Goal: Task Accomplishment & Management: Use online tool/utility

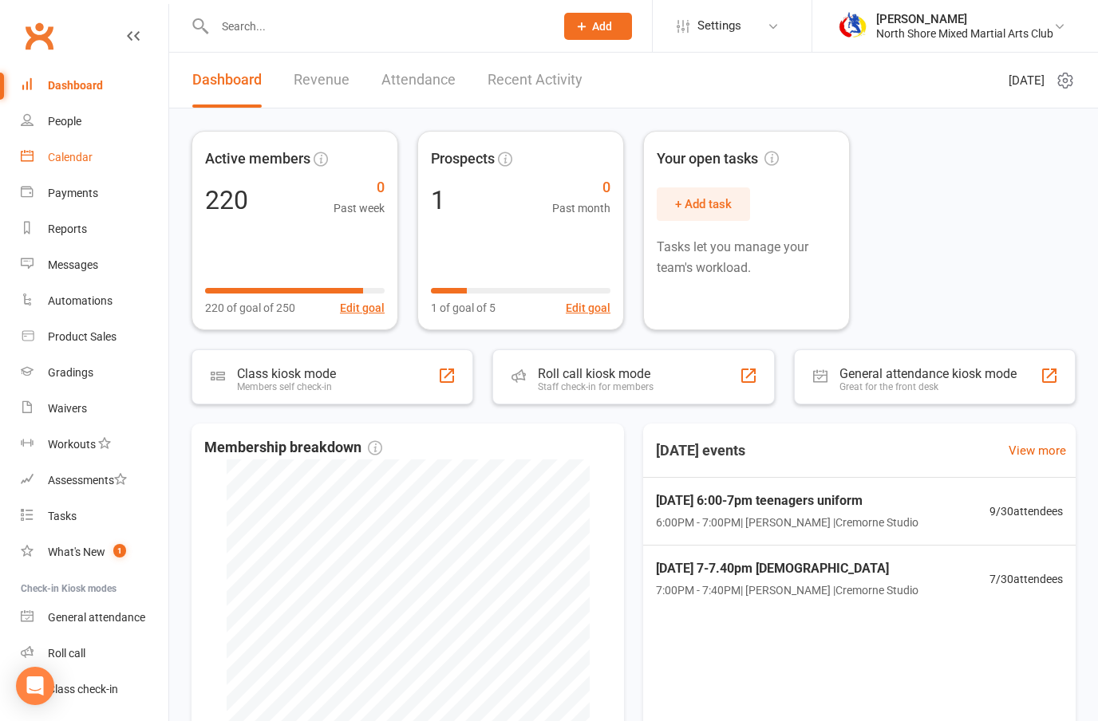
click at [81, 162] on div "Calendar" at bounding box center [70, 157] width 45 height 13
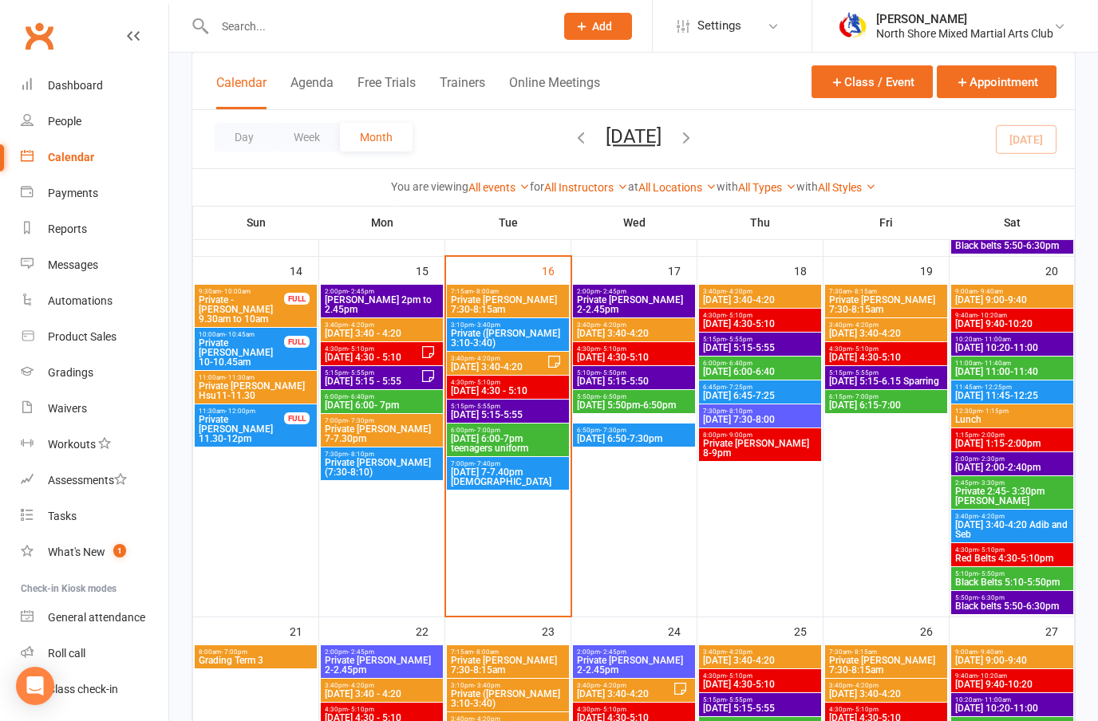
scroll to position [823, 0]
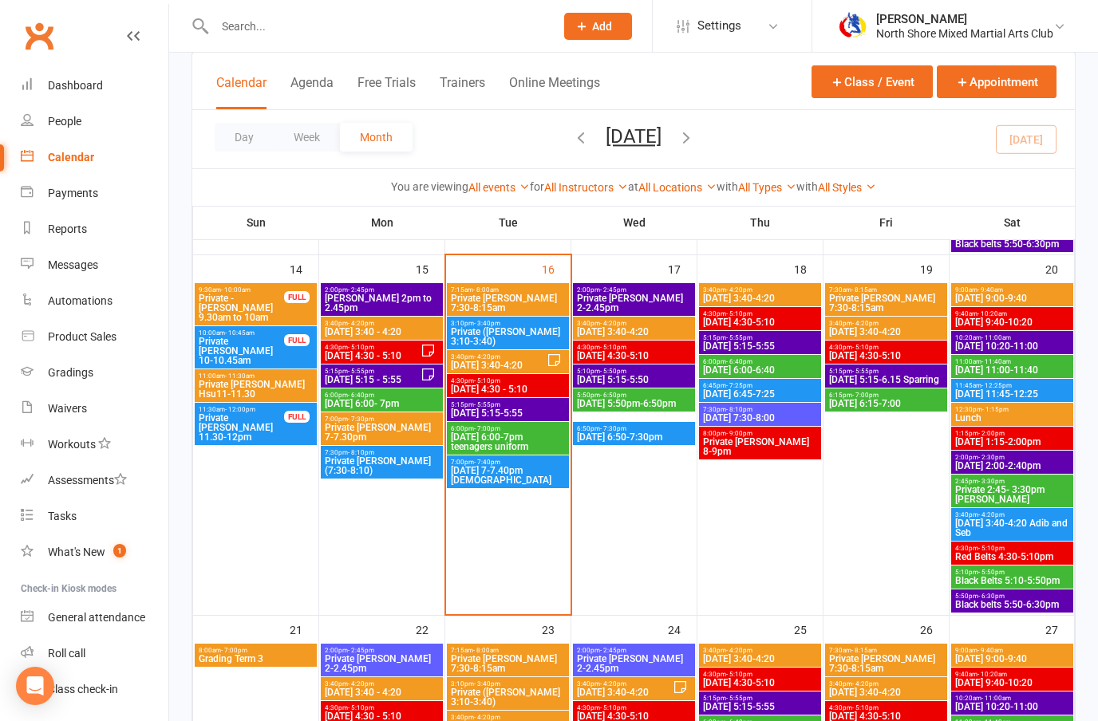
click at [528, 384] on span "[DATE] 4:30 - 5:10" at bounding box center [508, 389] width 116 height 10
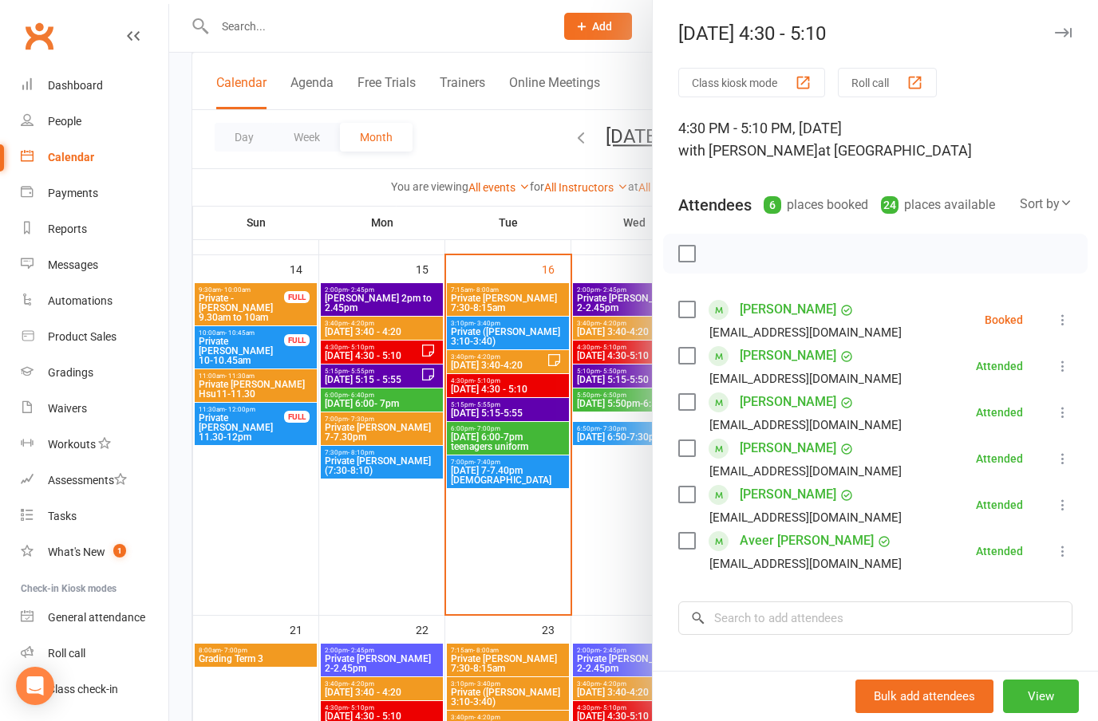
click at [1071, 24] on button "button" at bounding box center [1062, 32] width 19 height 19
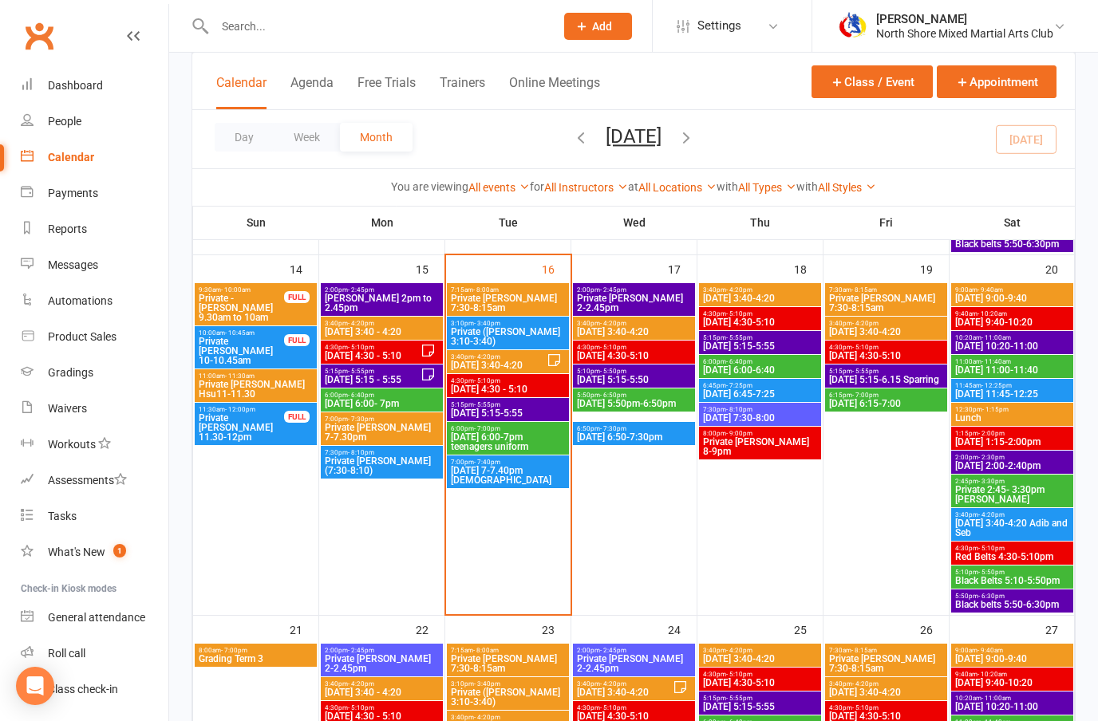
click at [529, 395] on div "4:30pm - 5:10pm [DATE] 4:30 - 5:10" at bounding box center [508, 385] width 122 height 23
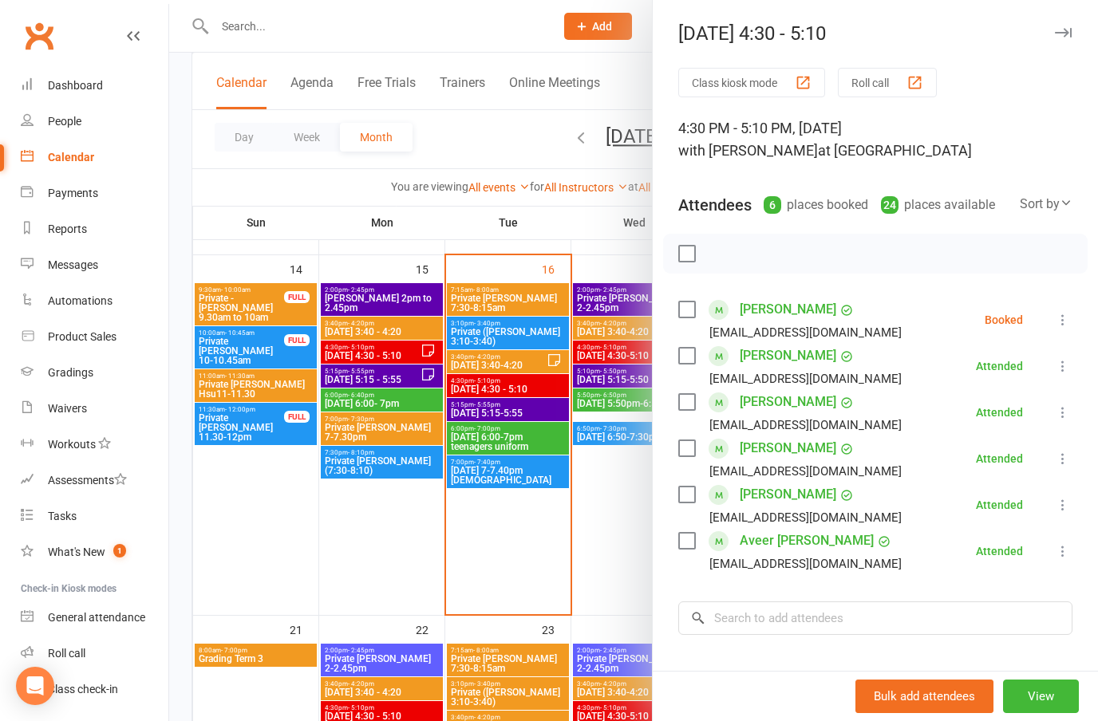
click at [546, 407] on div at bounding box center [633, 360] width 928 height 721
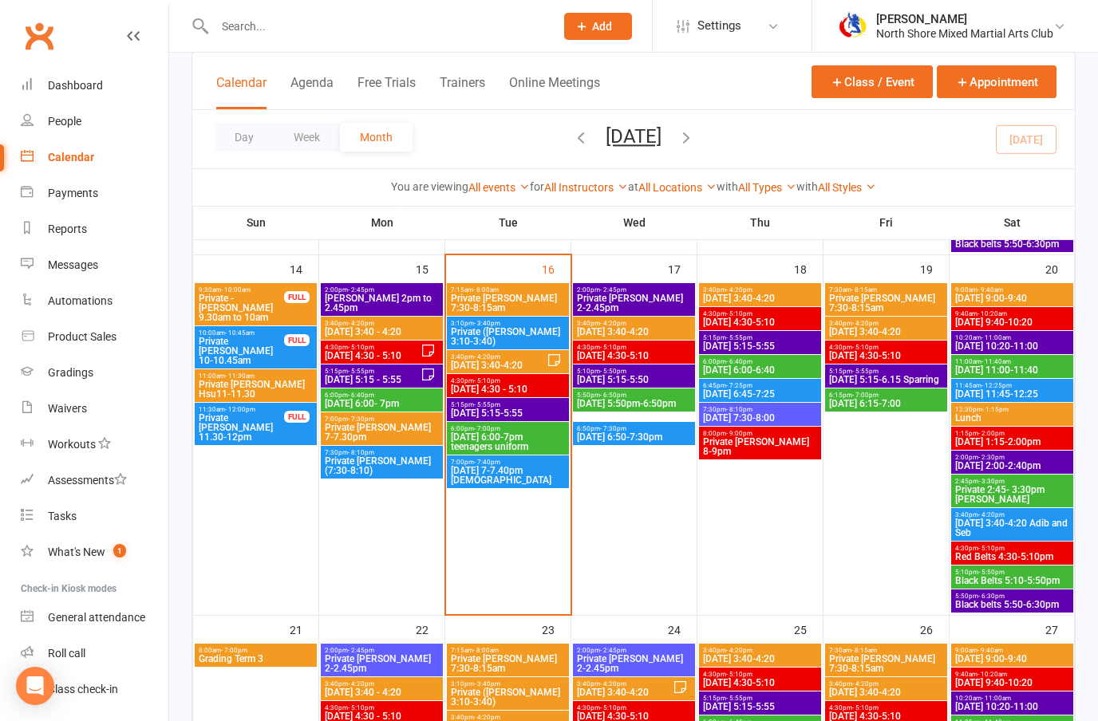
click at [532, 413] on span "[DATE] 5:15-5:55" at bounding box center [508, 413] width 116 height 10
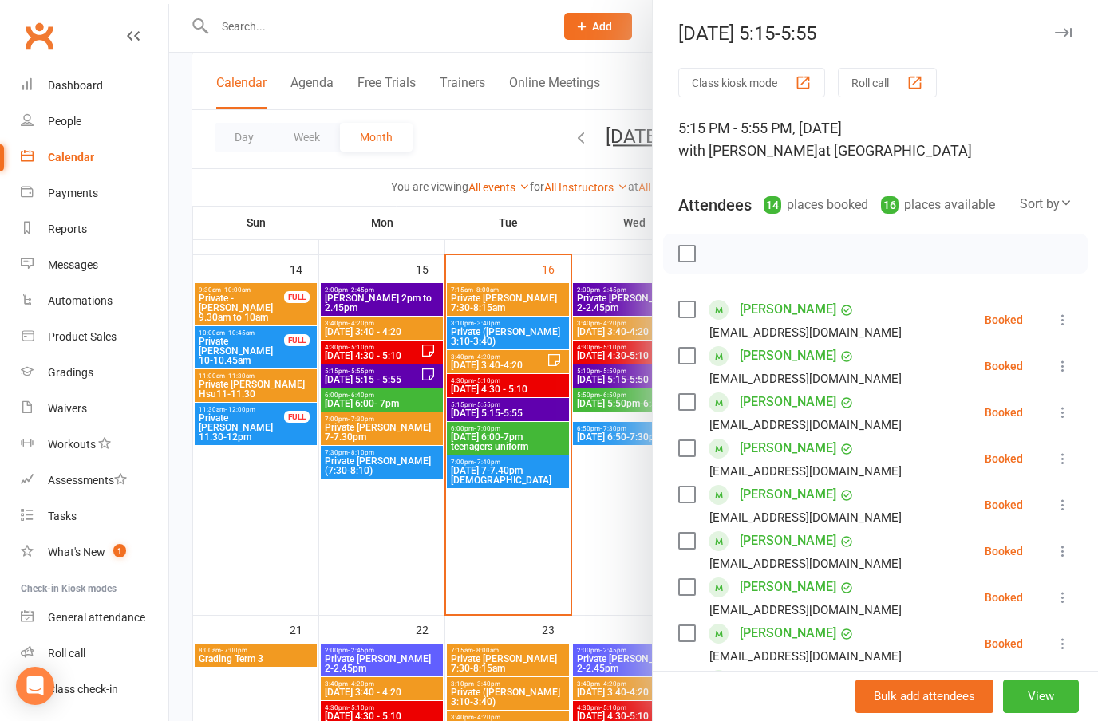
click at [1061, 416] on icon at bounding box center [1062, 412] width 16 height 16
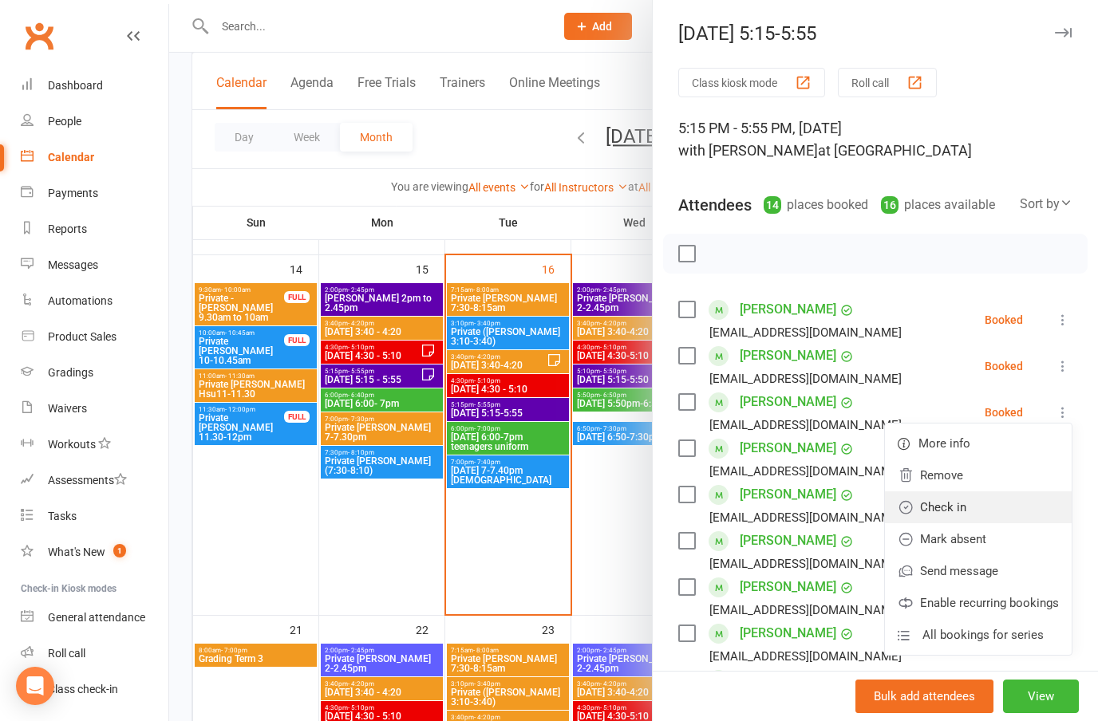
click at [956, 502] on link "Check in" at bounding box center [978, 507] width 187 height 32
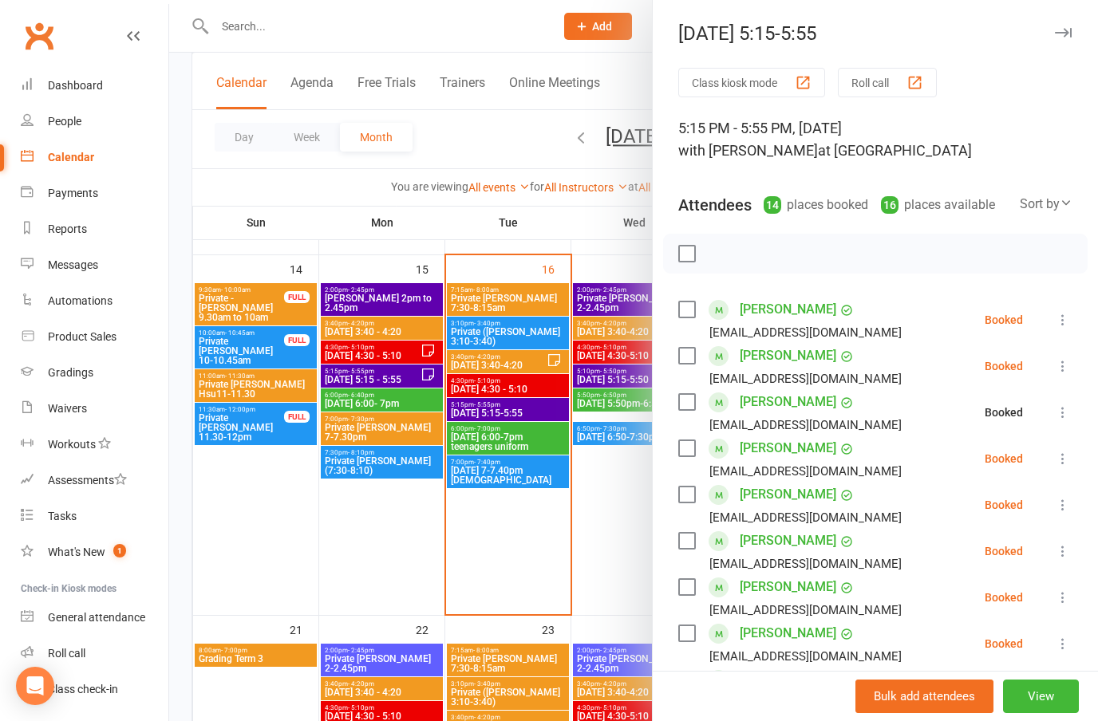
click at [1059, 455] on icon at bounding box center [1062, 459] width 16 height 16
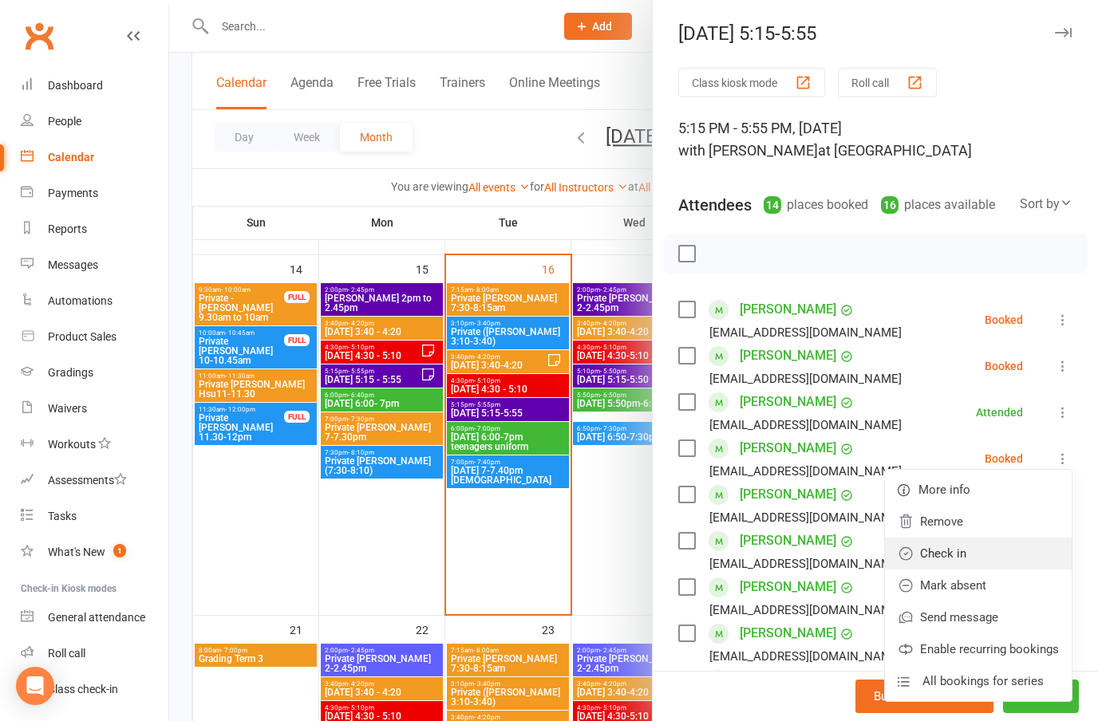
click at [948, 559] on link "Check in" at bounding box center [978, 554] width 187 height 32
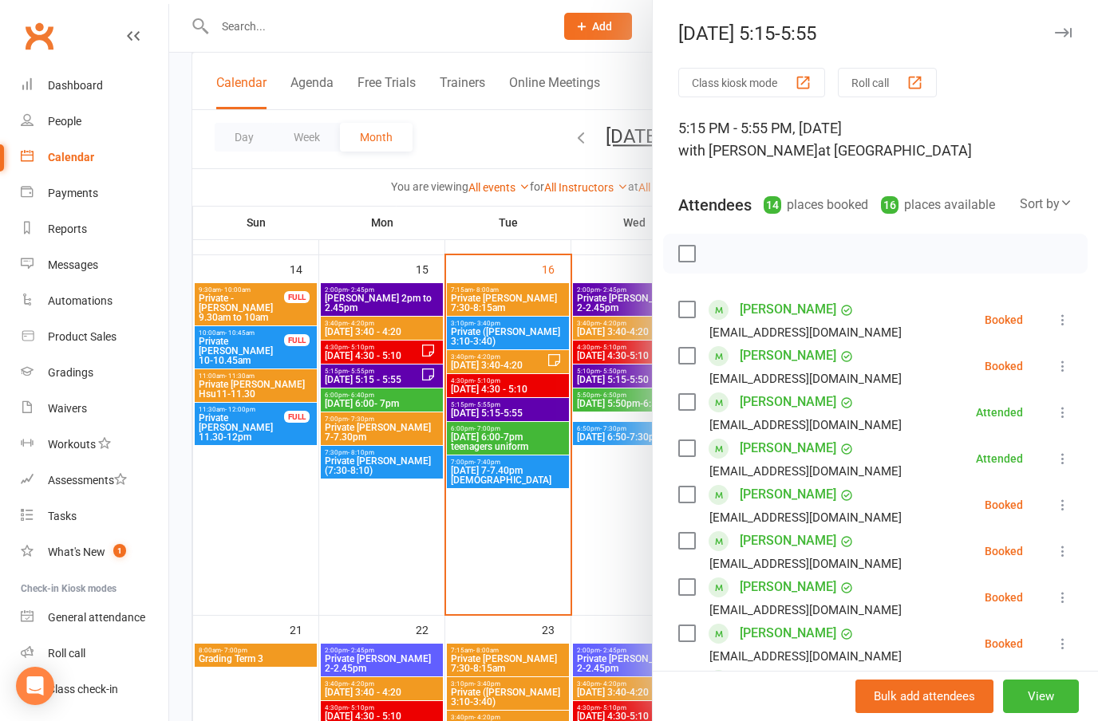
click at [1058, 497] on icon at bounding box center [1062, 505] width 16 height 16
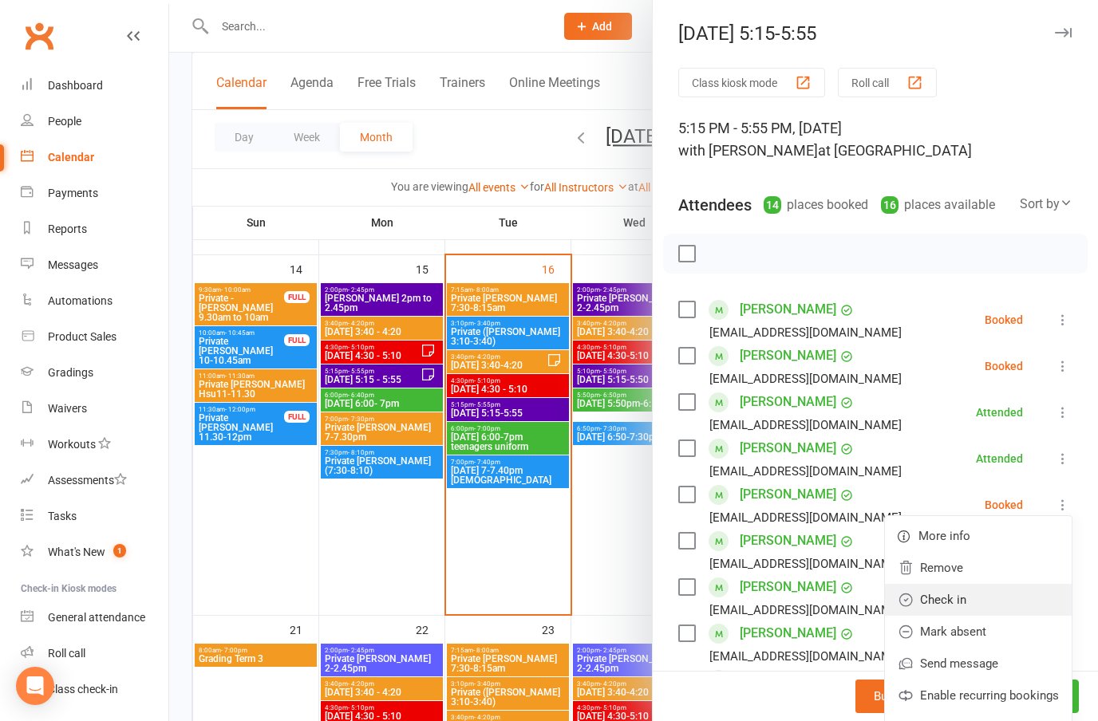
click at [954, 600] on link "Check in" at bounding box center [978, 600] width 187 height 32
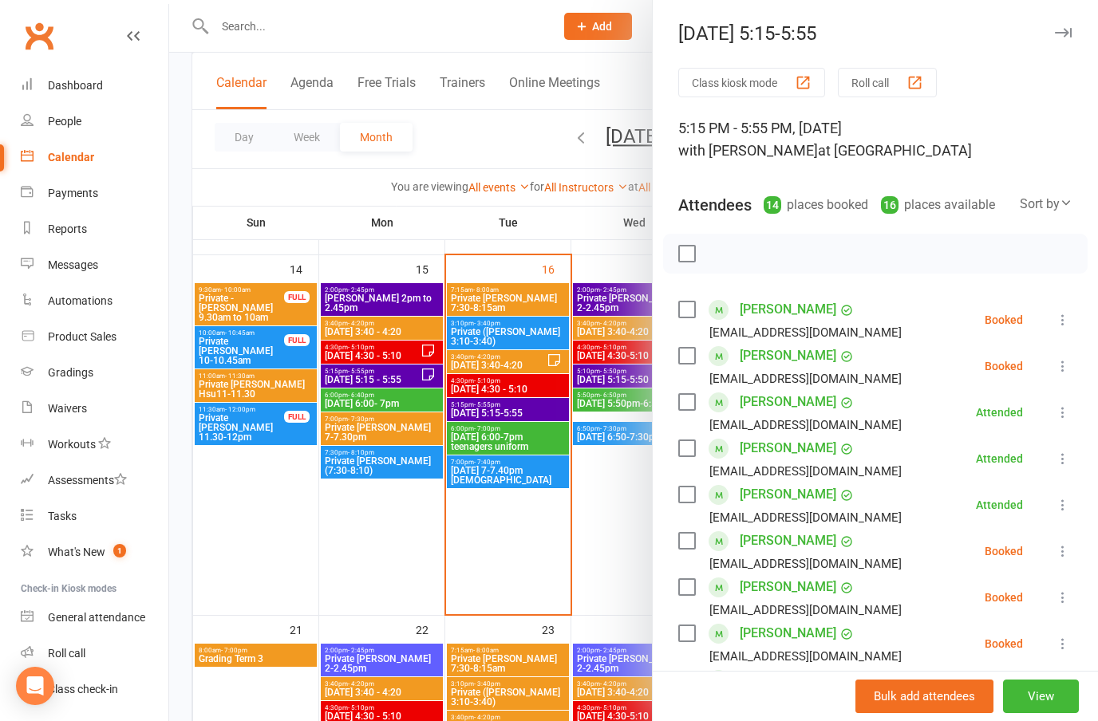
click at [1070, 547] on icon at bounding box center [1062, 551] width 16 height 16
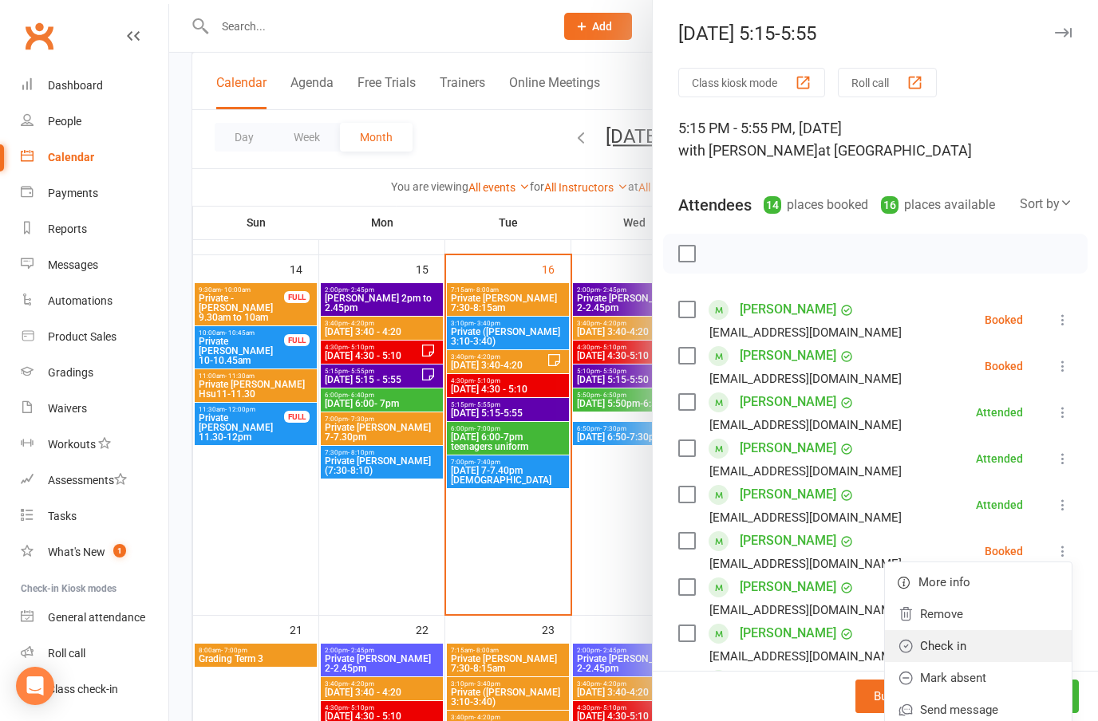
click at [956, 645] on link "Check in" at bounding box center [978, 646] width 187 height 32
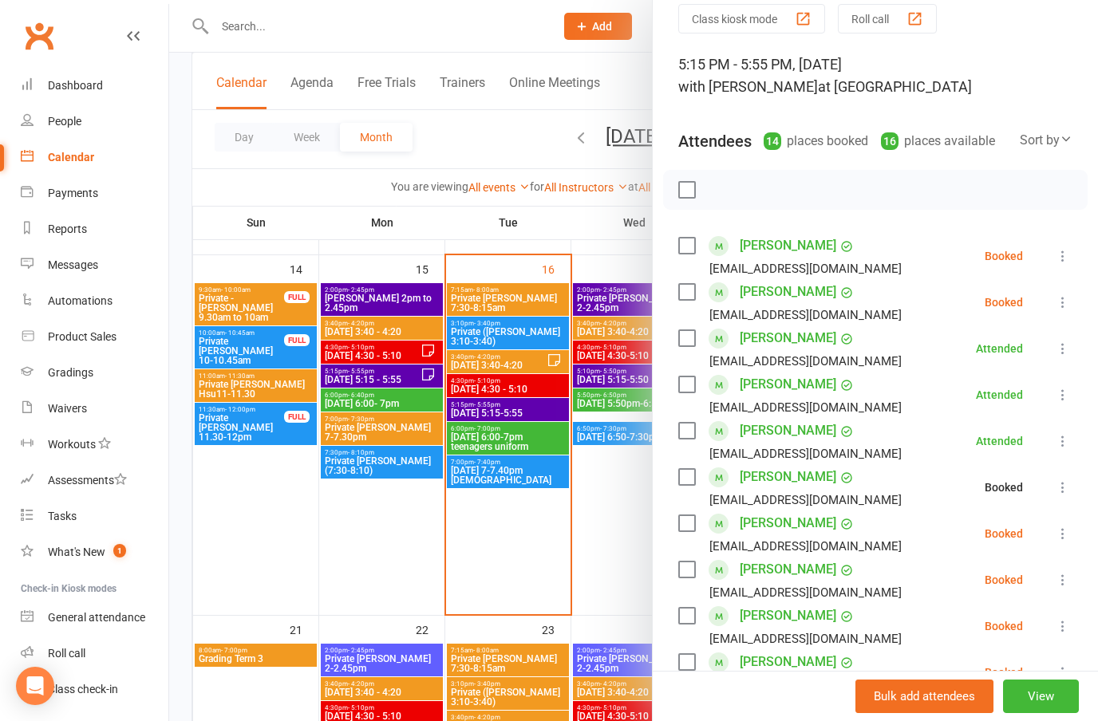
scroll to position [71, 0]
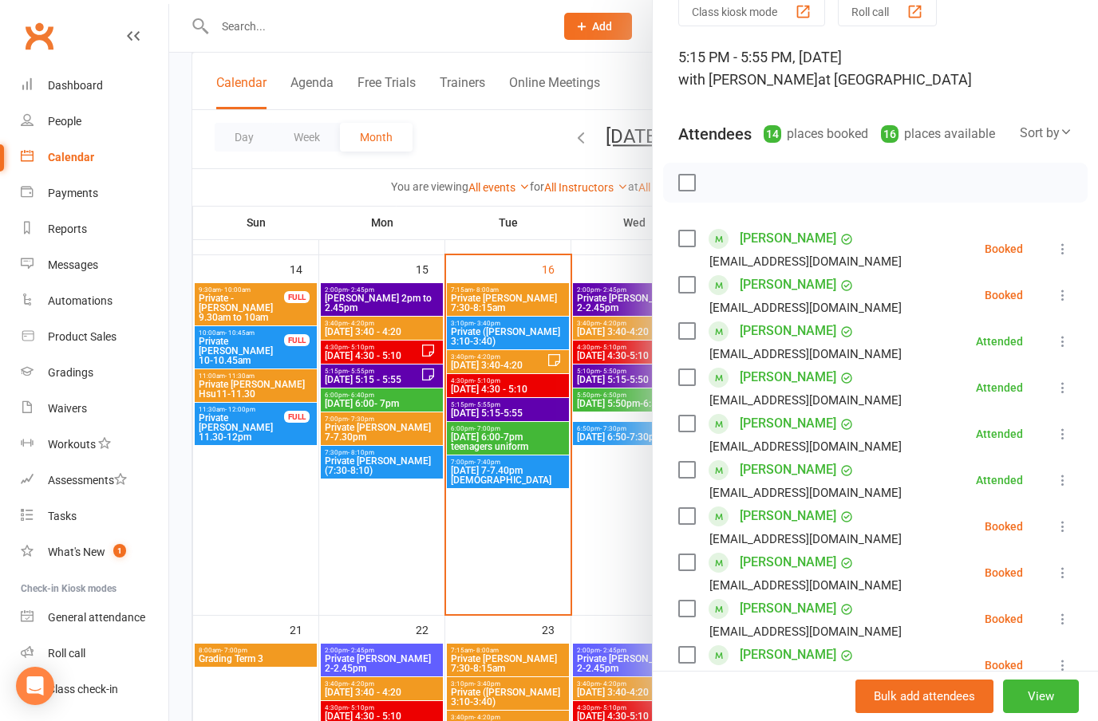
click at [1062, 522] on icon at bounding box center [1062, 526] width 16 height 16
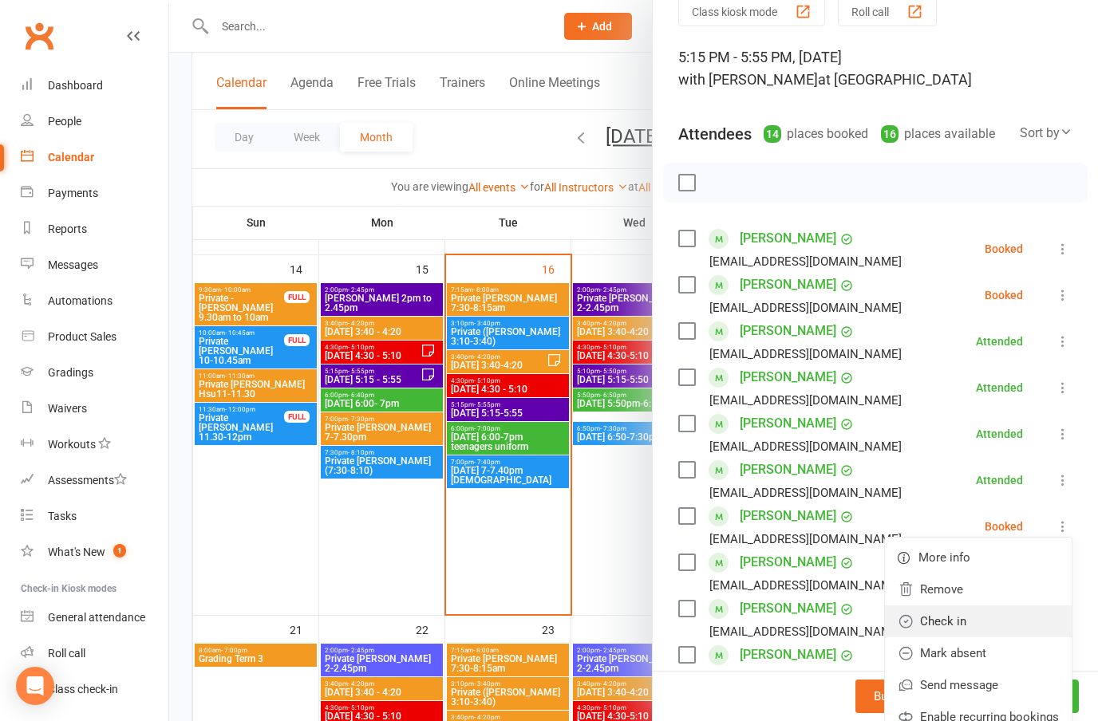
click at [956, 629] on link "Check in" at bounding box center [978, 621] width 187 height 32
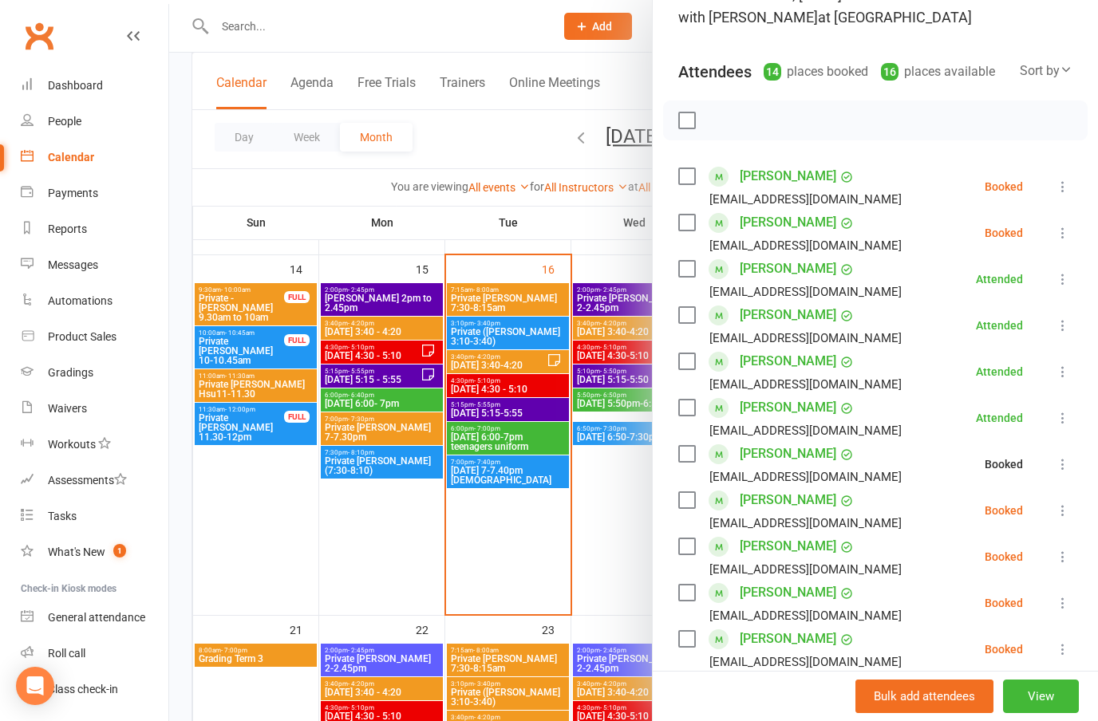
scroll to position [134, 0]
click at [1066, 553] on icon at bounding box center [1062, 556] width 16 height 16
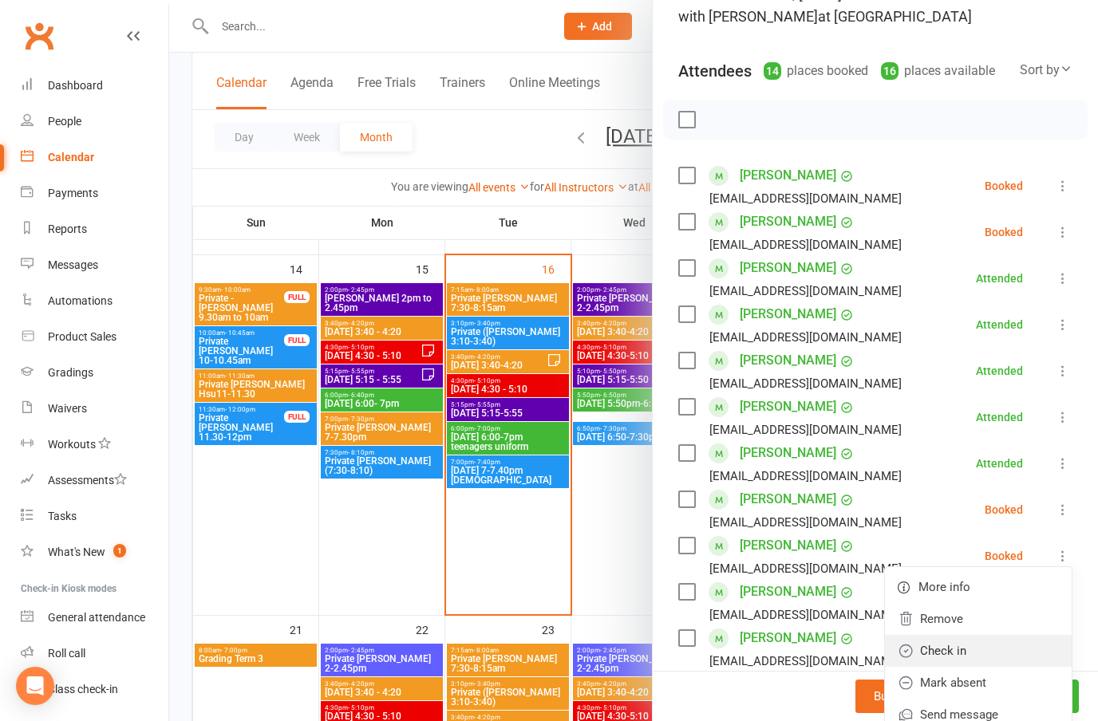
click at [952, 652] on link "Check in" at bounding box center [978, 651] width 187 height 32
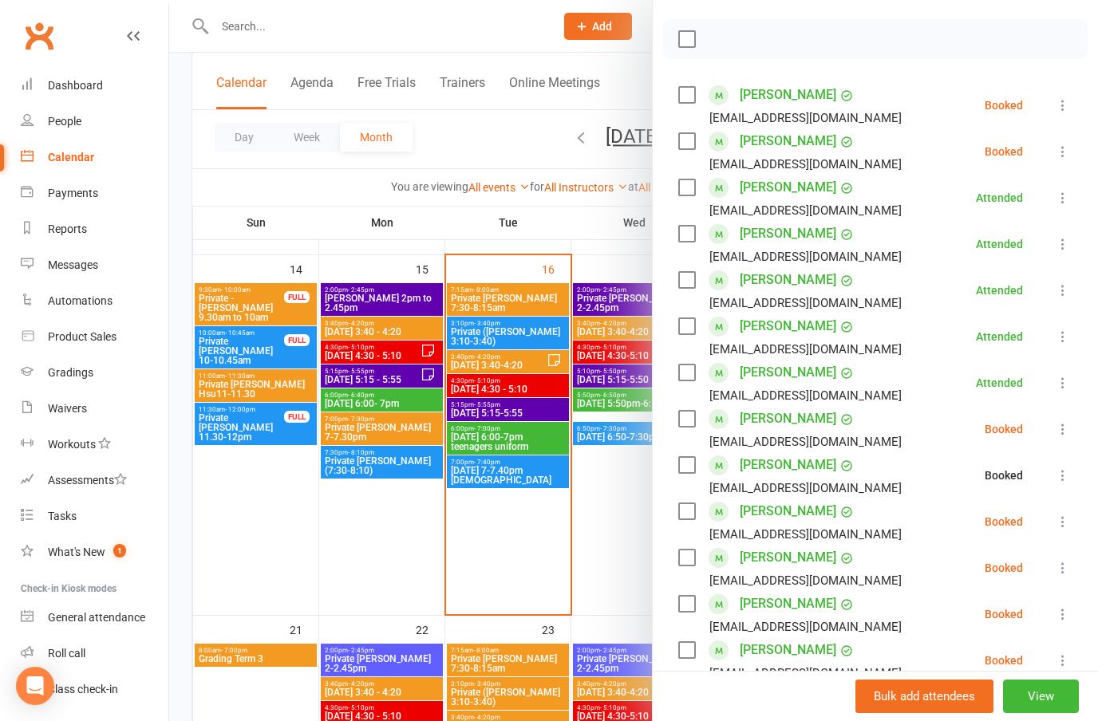
scroll to position [215, 0]
click at [1060, 516] on icon at bounding box center [1062, 521] width 16 height 16
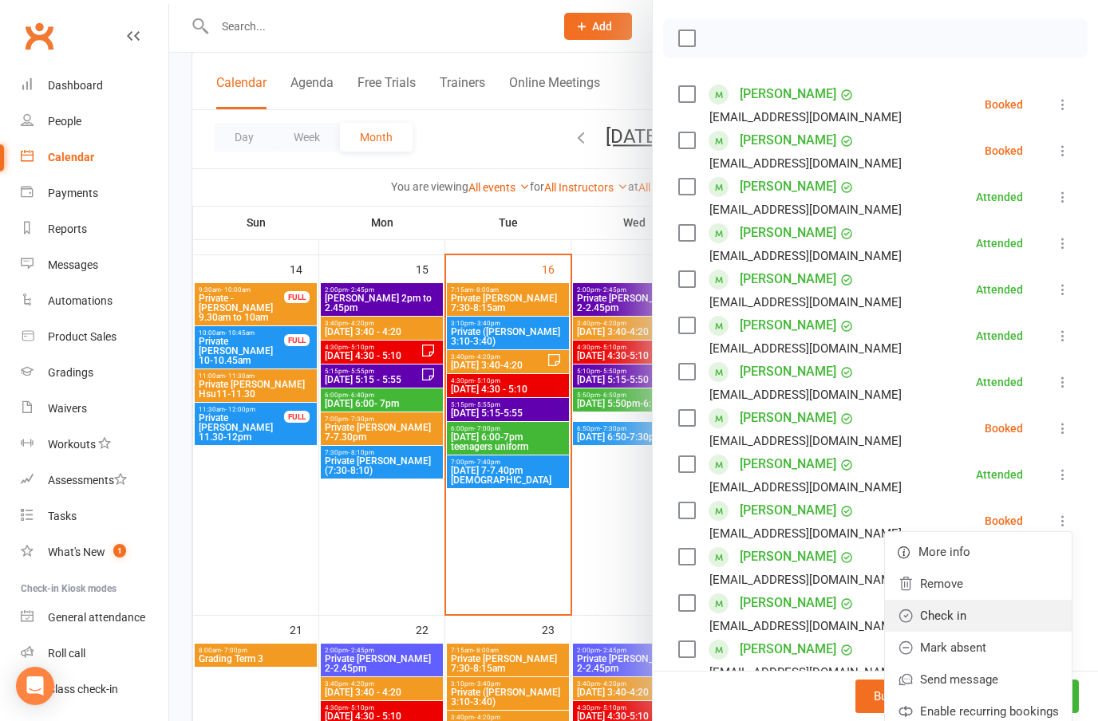
click at [952, 621] on link "Check in" at bounding box center [978, 616] width 187 height 32
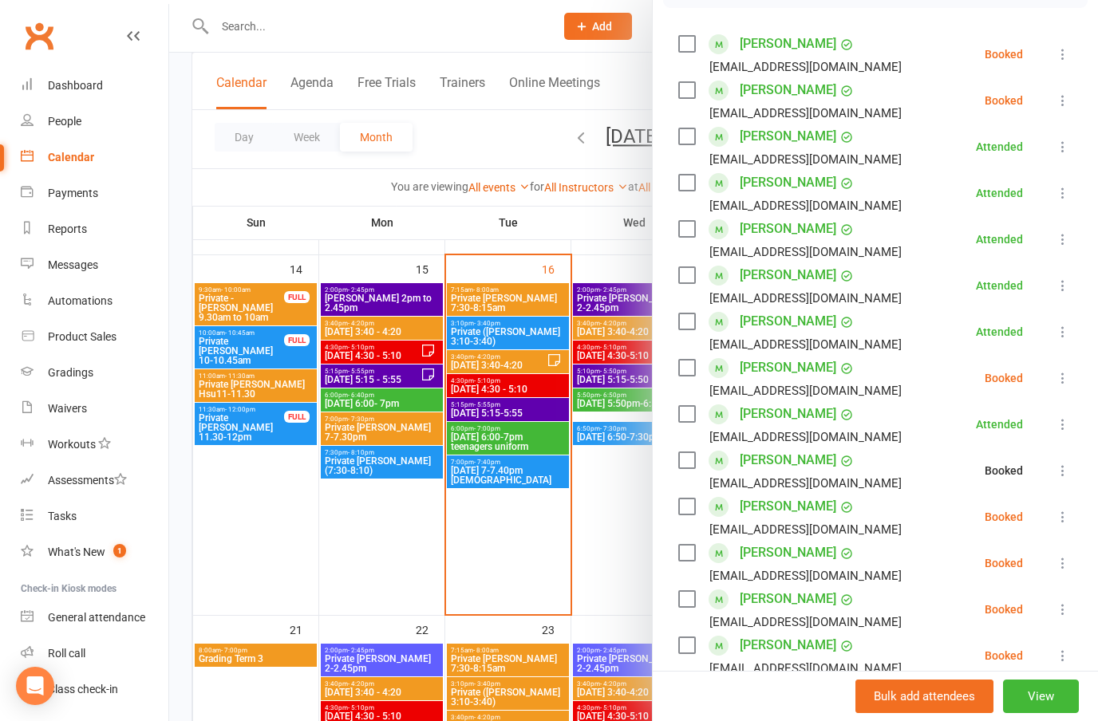
scroll to position [279, 0]
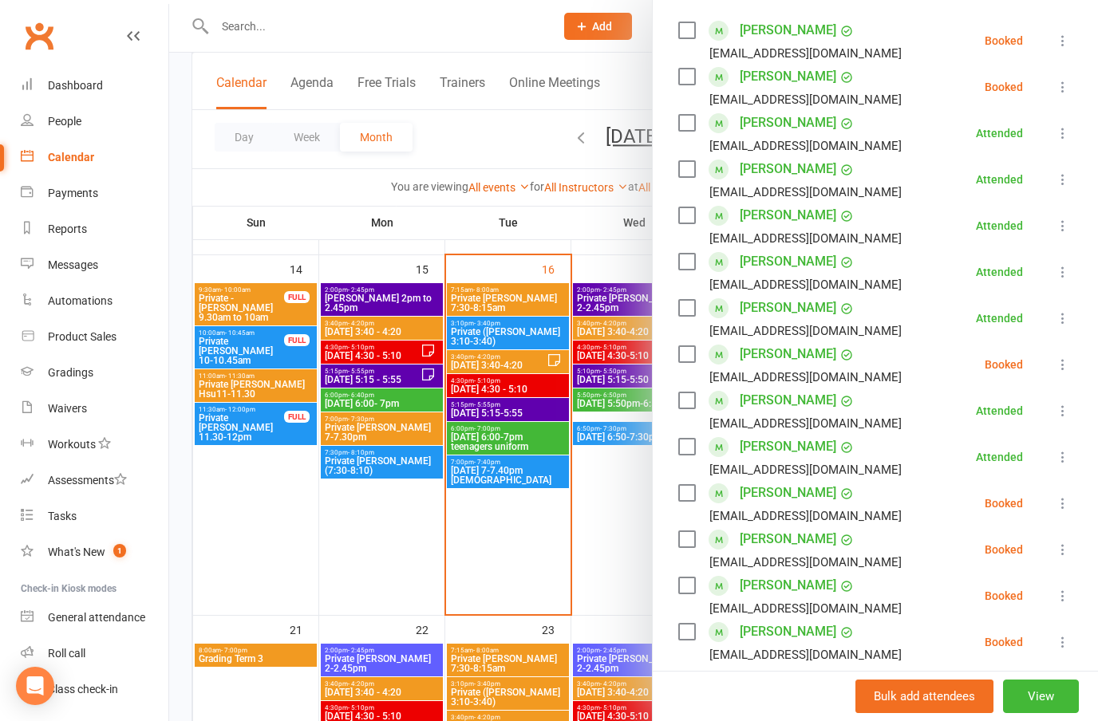
click at [1070, 498] on icon at bounding box center [1062, 503] width 16 height 16
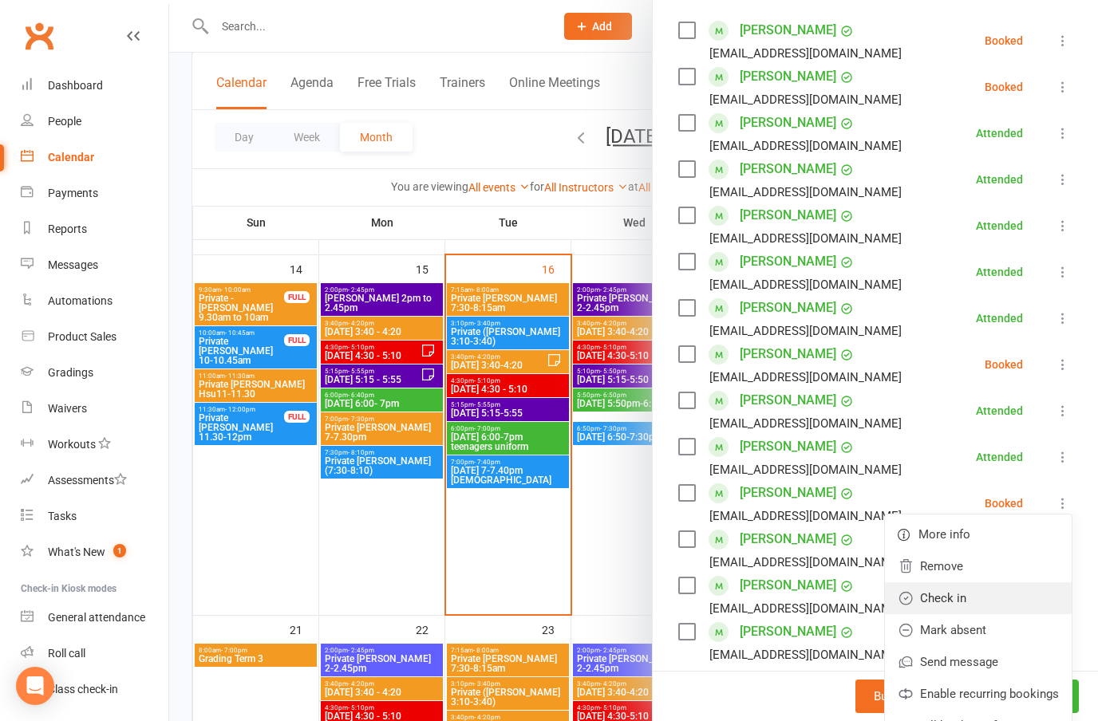
click at [953, 603] on link "Check in" at bounding box center [978, 598] width 187 height 32
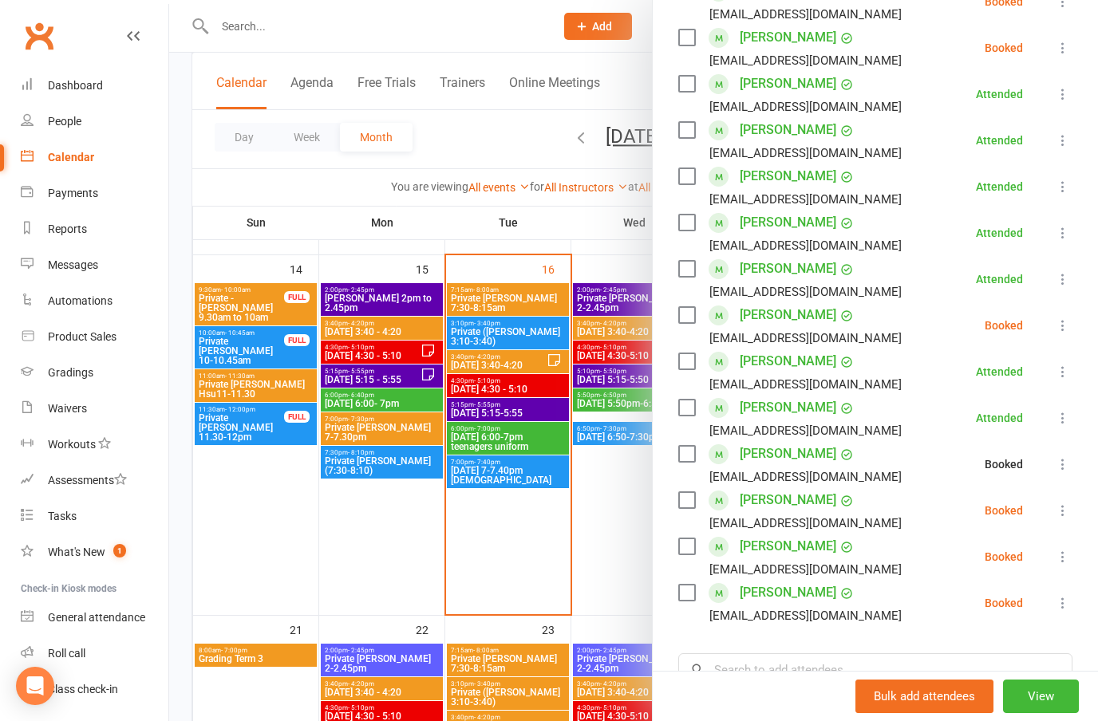
scroll to position [341, 0]
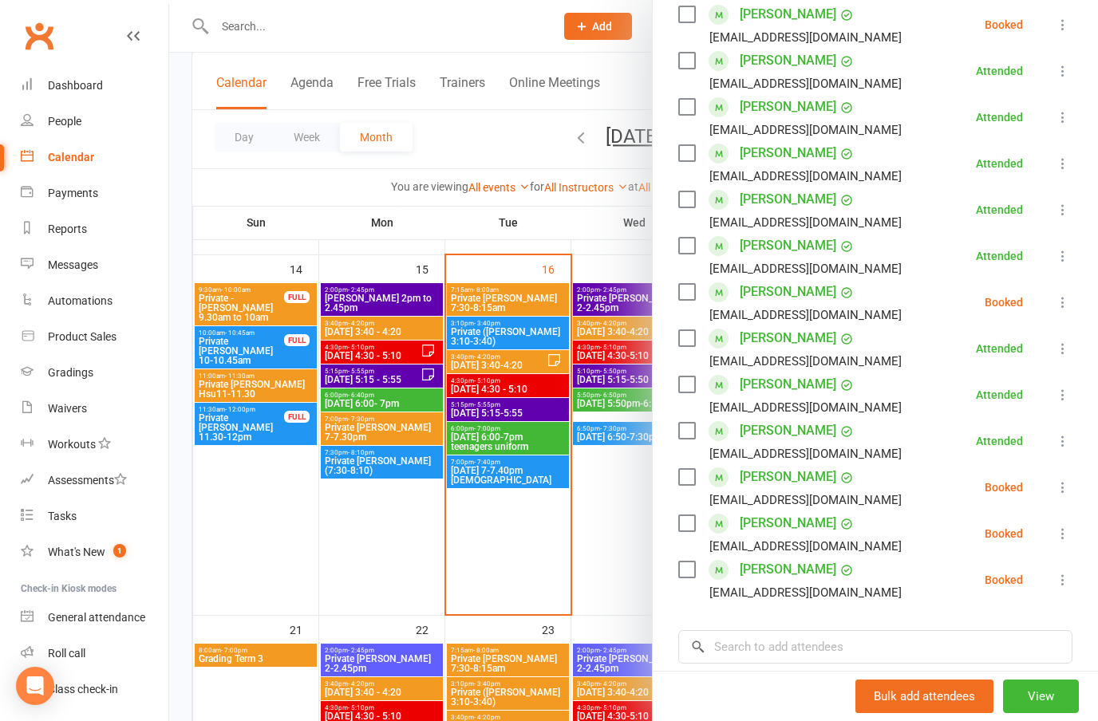
click at [1071, 480] on button at bounding box center [1062, 487] width 19 height 19
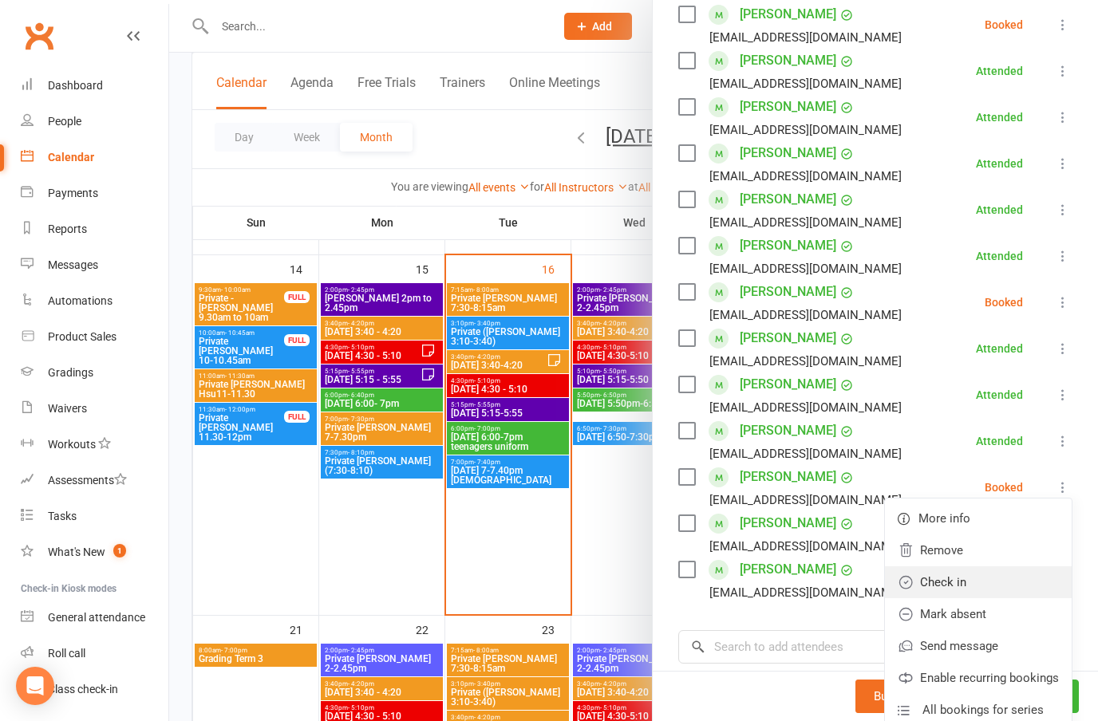
click at [955, 587] on link "Check in" at bounding box center [978, 582] width 187 height 32
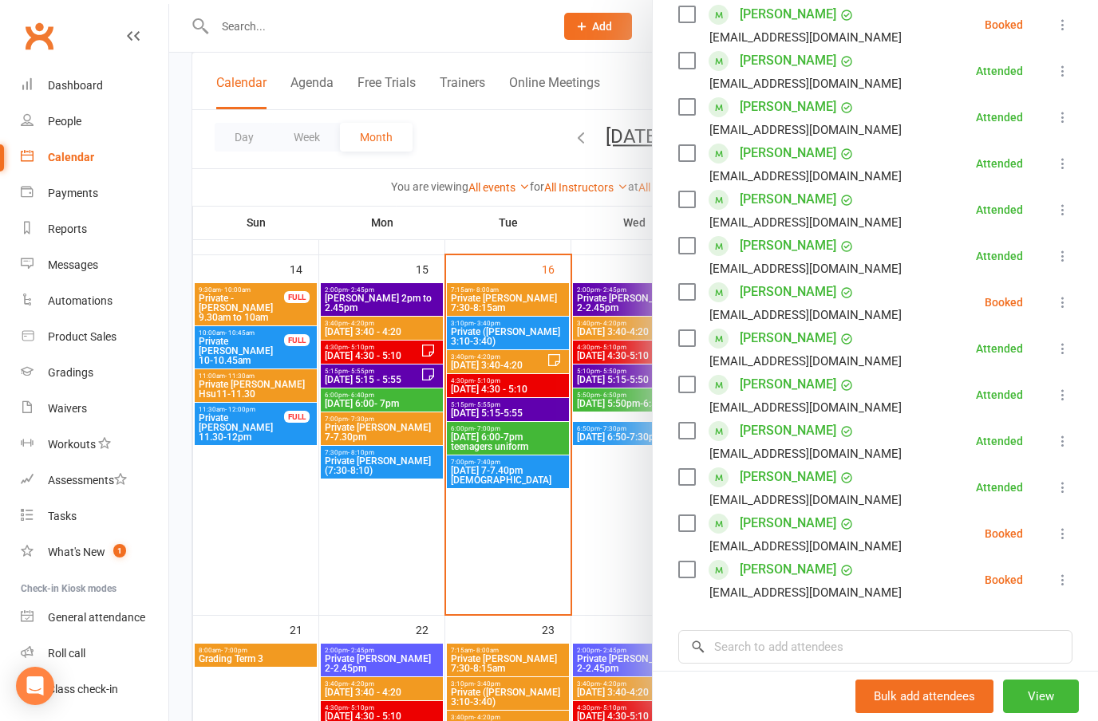
click at [1070, 530] on icon at bounding box center [1062, 534] width 16 height 16
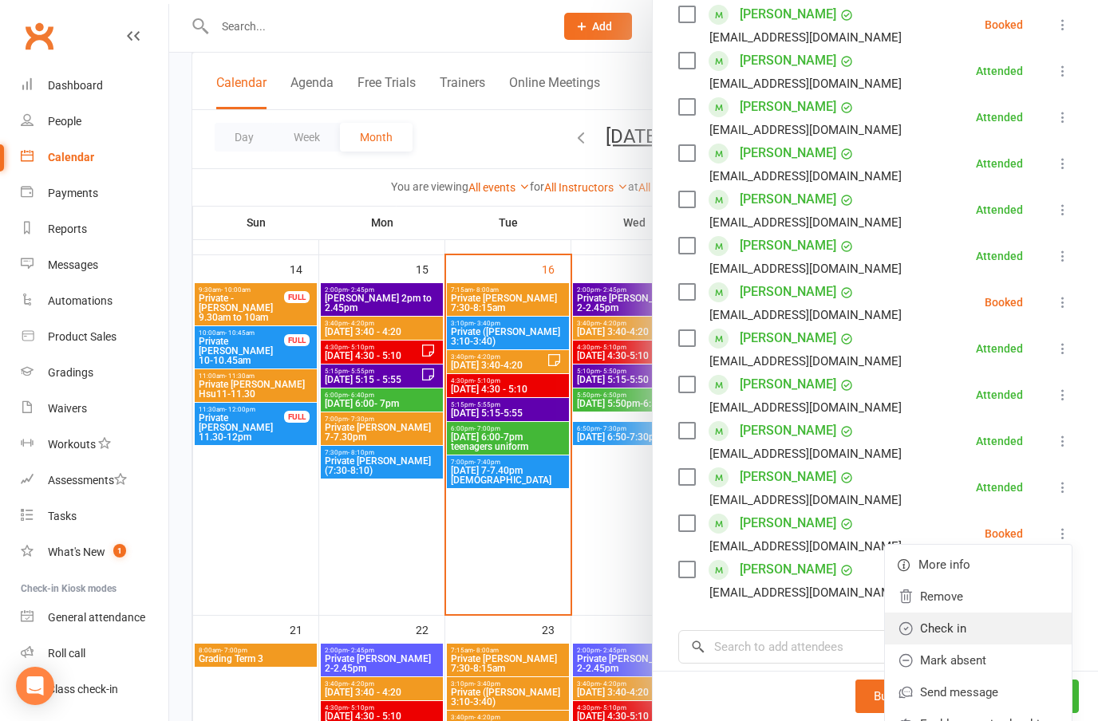
click at [952, 629] on link "Check in" at bounding box center [978, 629] width 187 height 32
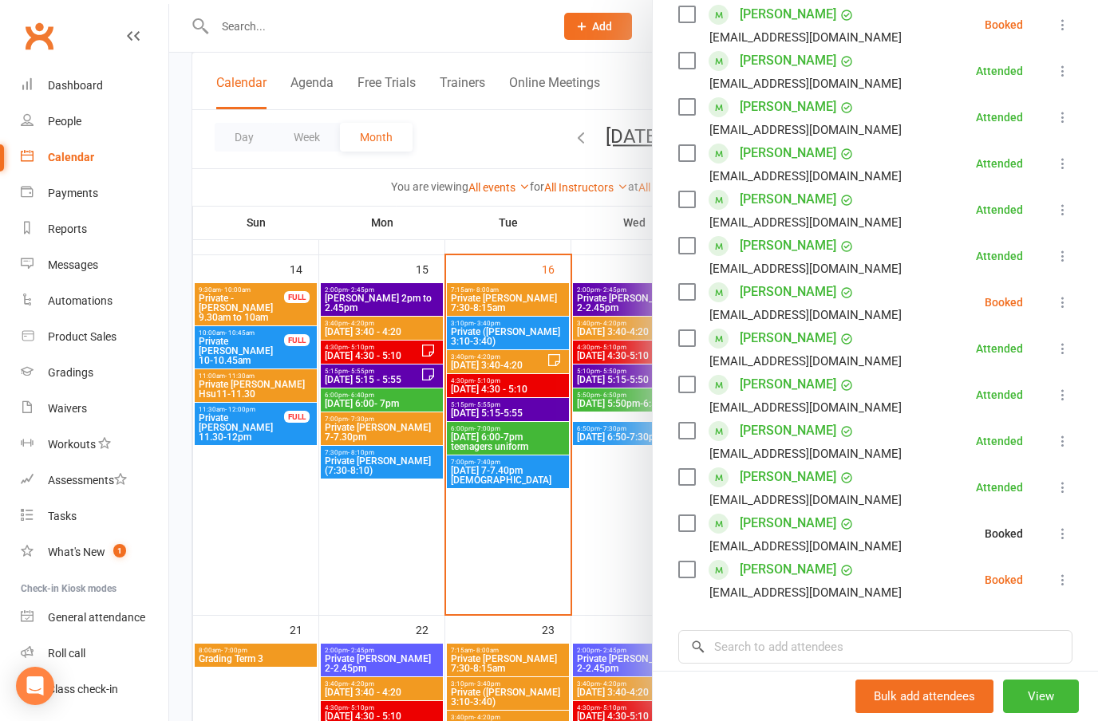
click at [1068, 577] on icon at bounding box center [1062, 580] width 16 height 16
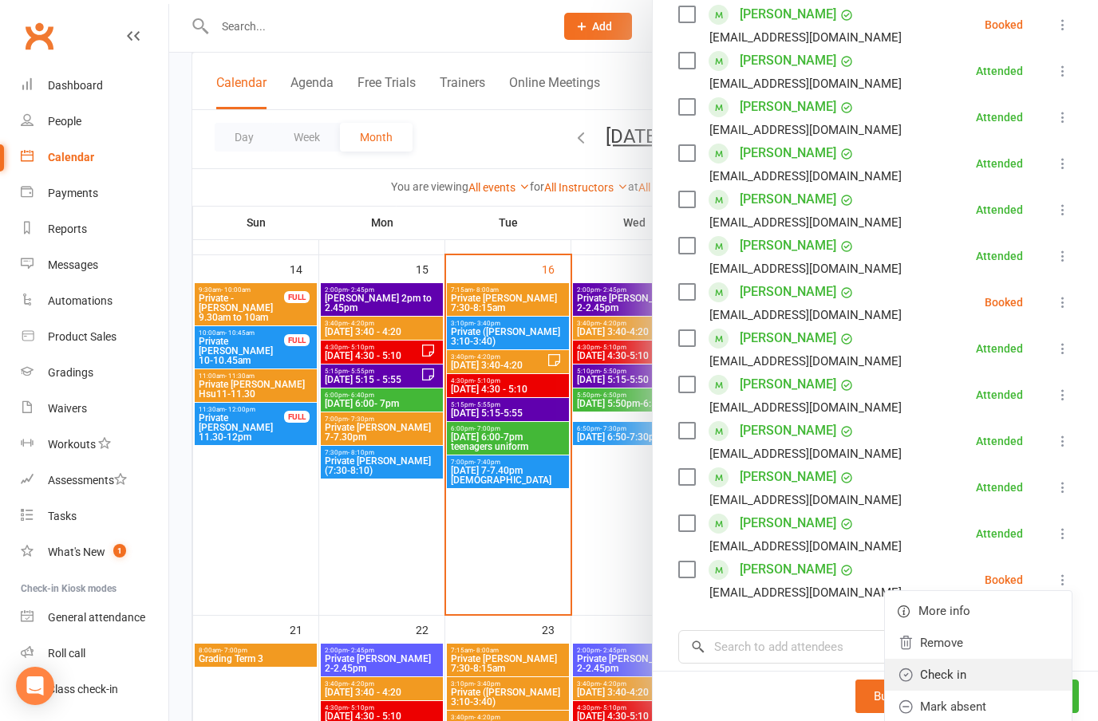
click at [955, 676] on link "Check in" at bounding box center [978, 675] width 187 height 32
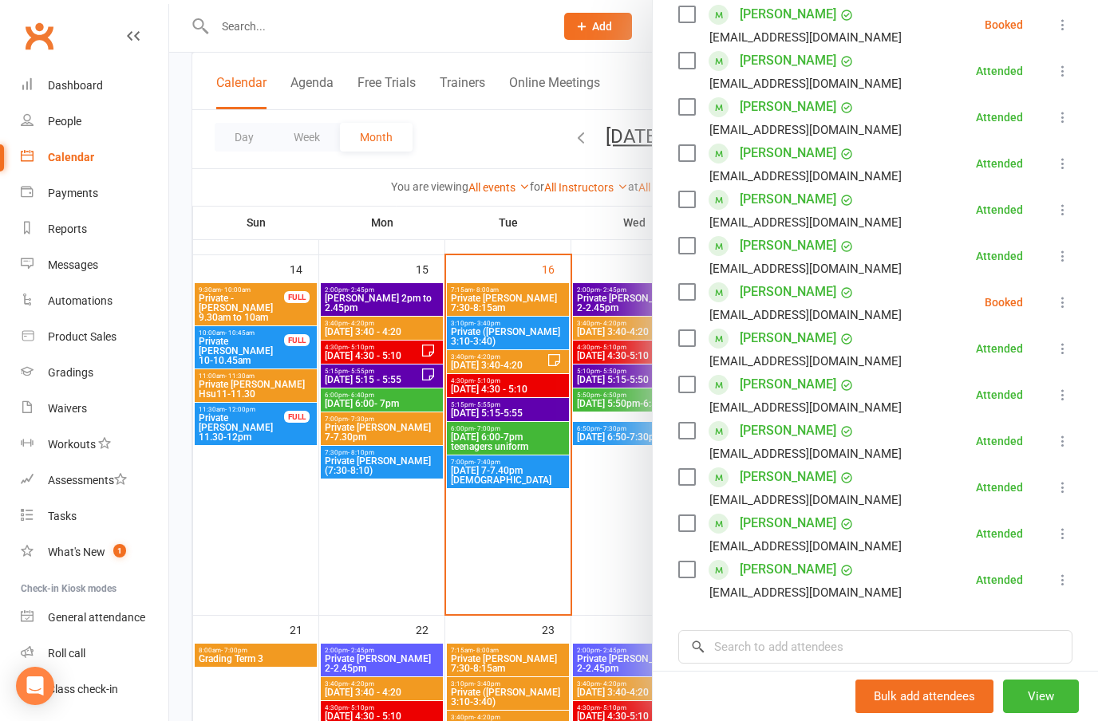
click at [517, 443] on div at bounding box center [633, 360] width 928 height 721
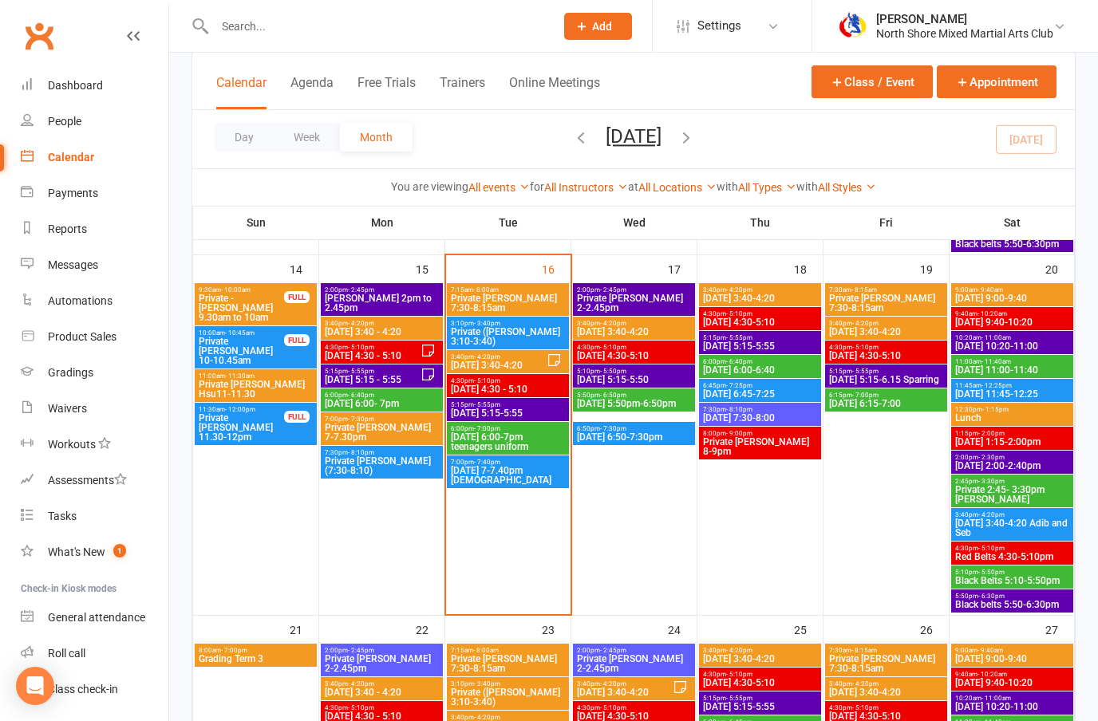
click at [514, 436] on span "[DATE] 6:00-7pm teenagers uniform" at bounding box center [508, 441] width 116 height 19
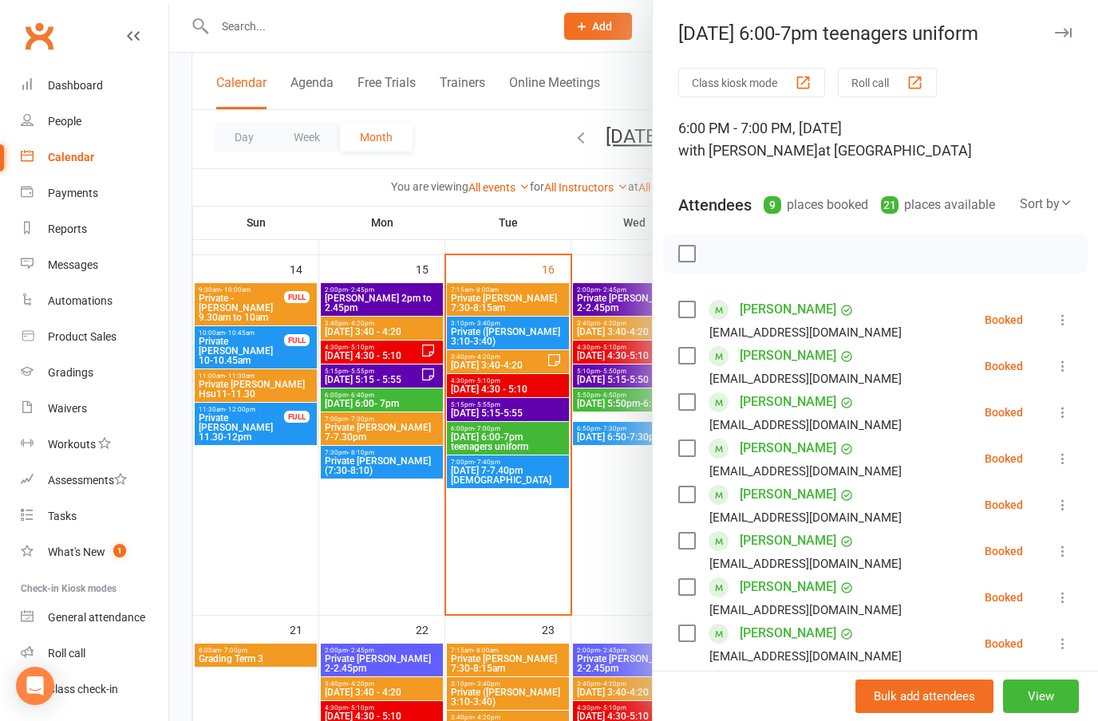
click at [1063, 364] on icon at bounding box center [1062, 366] width 16 height 16
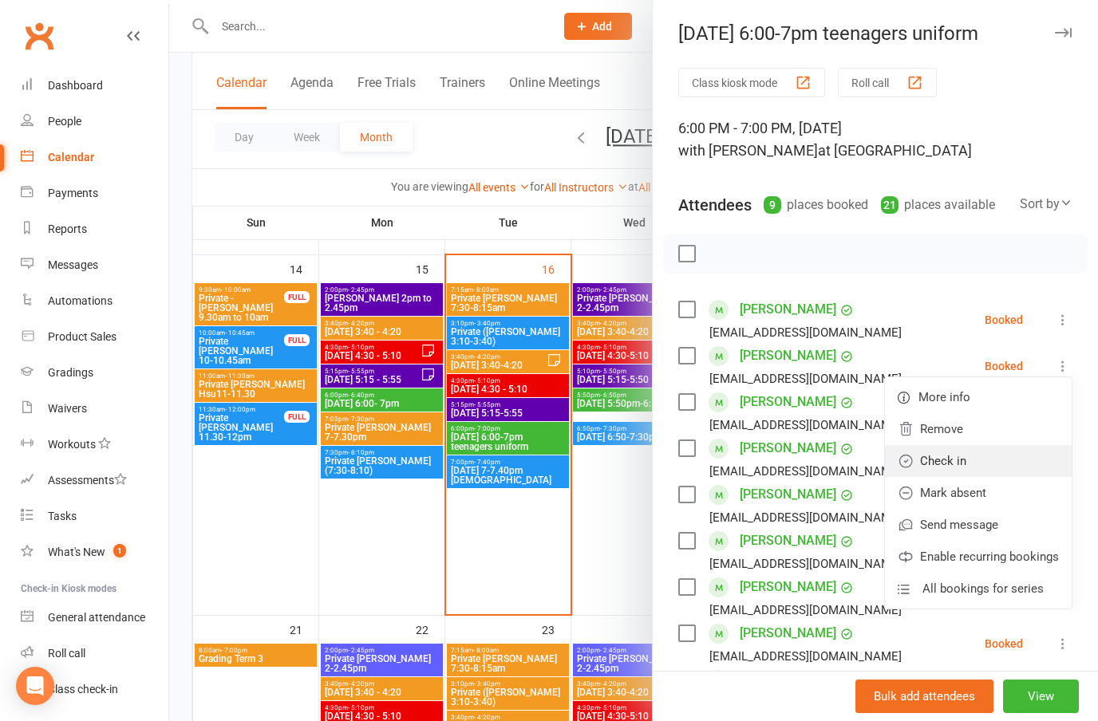
click at [952, 463] on link "Check in" at bounding box center [978, 461] width 187 height 32
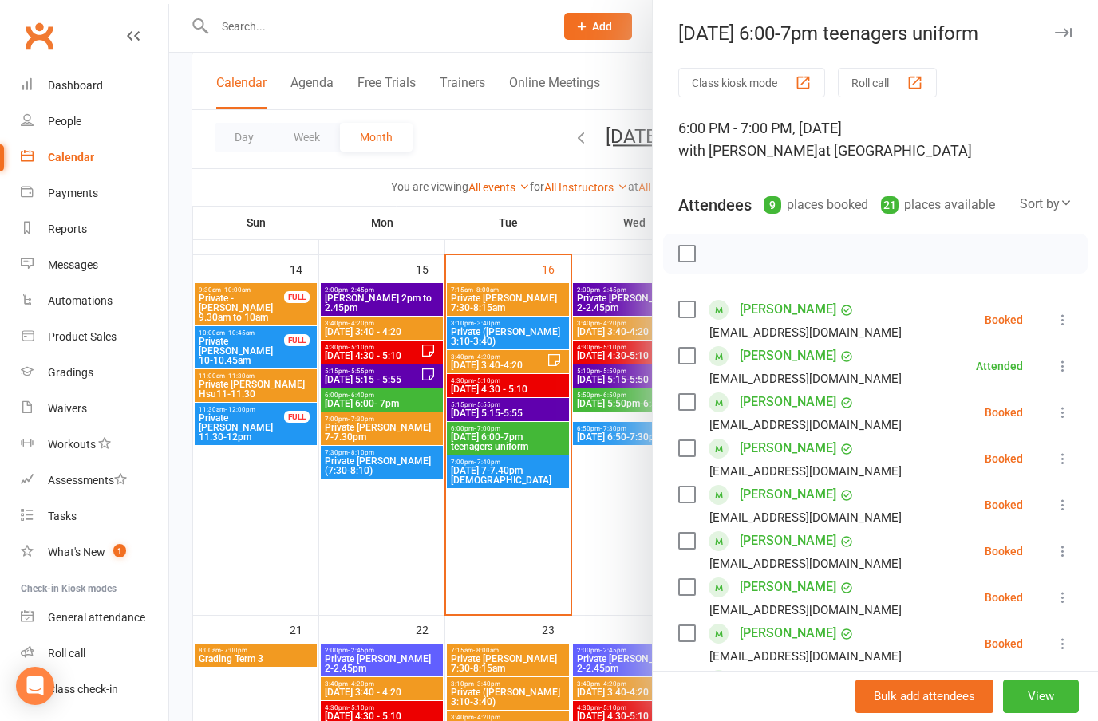
click at [1054, 463] on icon at bounding box center [1062, 459] width 16 height 16
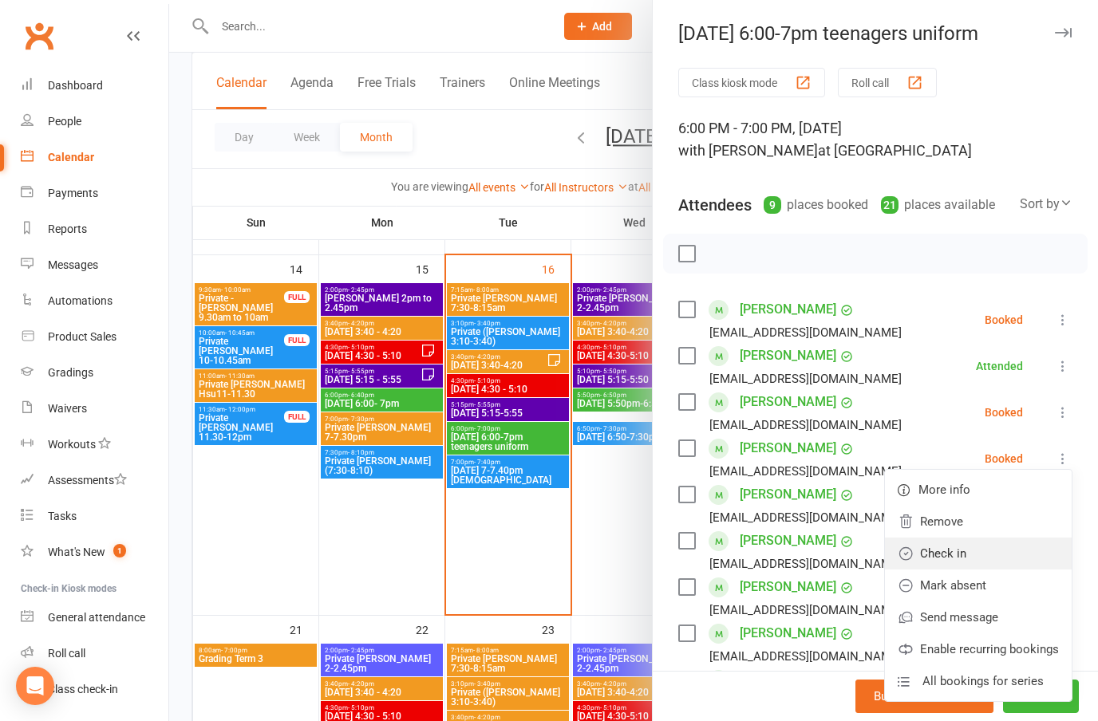
click at [969, 550] on link "Check in" at bounding box center [978, 554] width 187 height 32
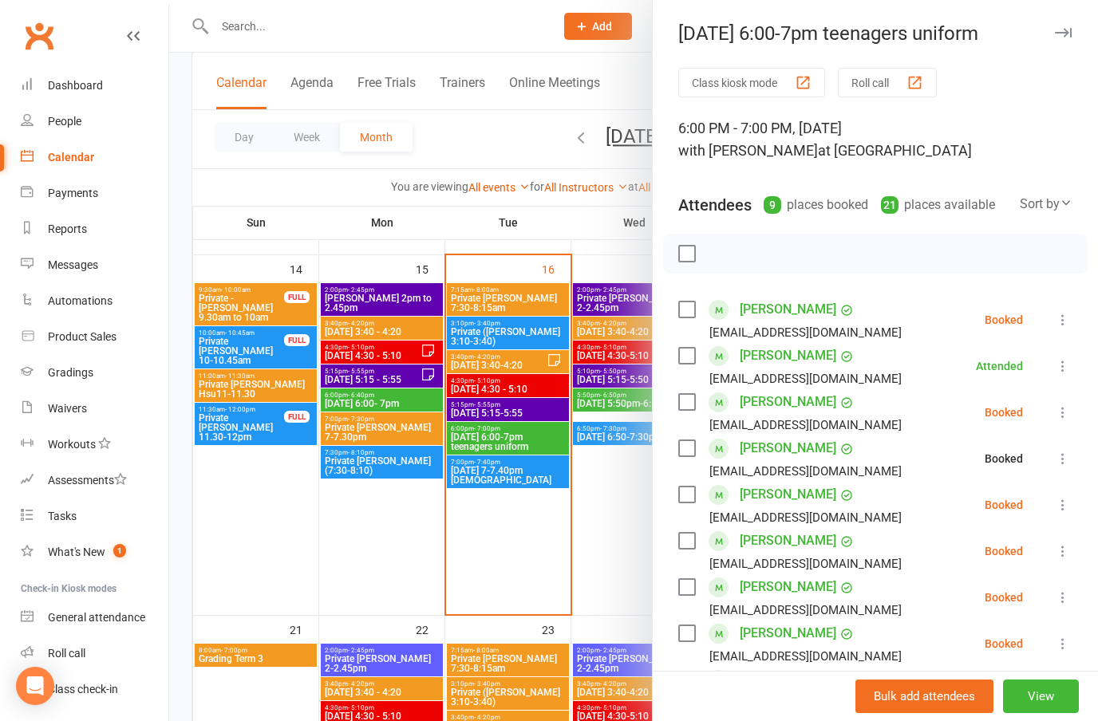
scroll to position [48, 0]
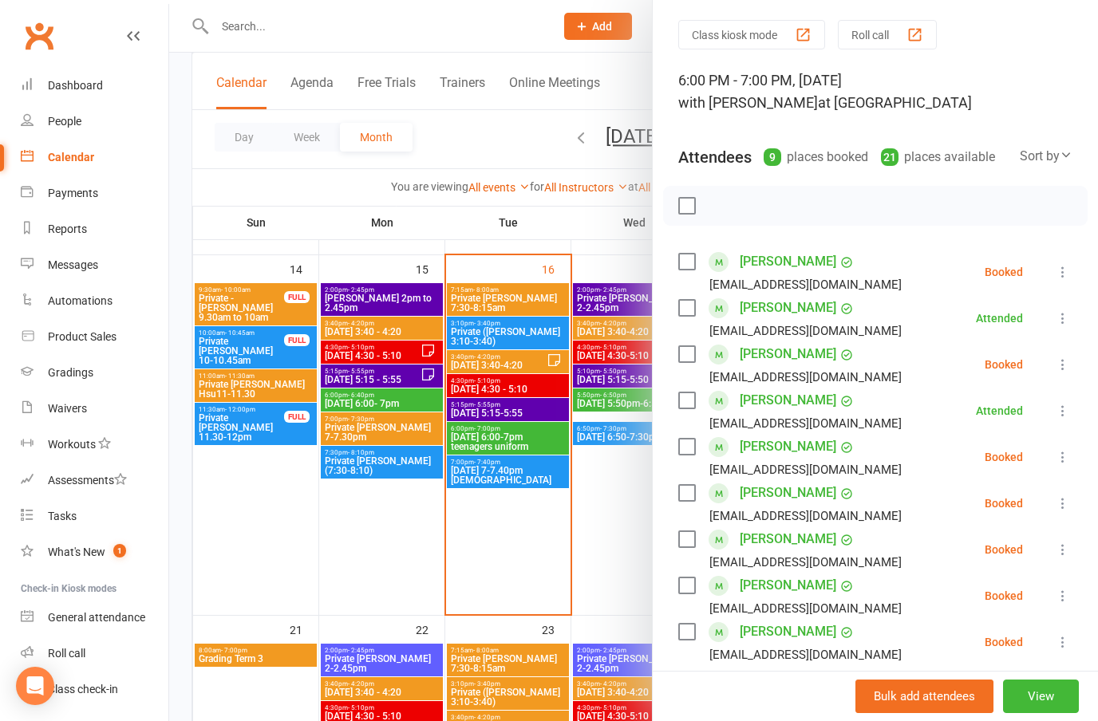
click at [1066, 453] on icon at bounding box center [1062, 457] width 16 height 16
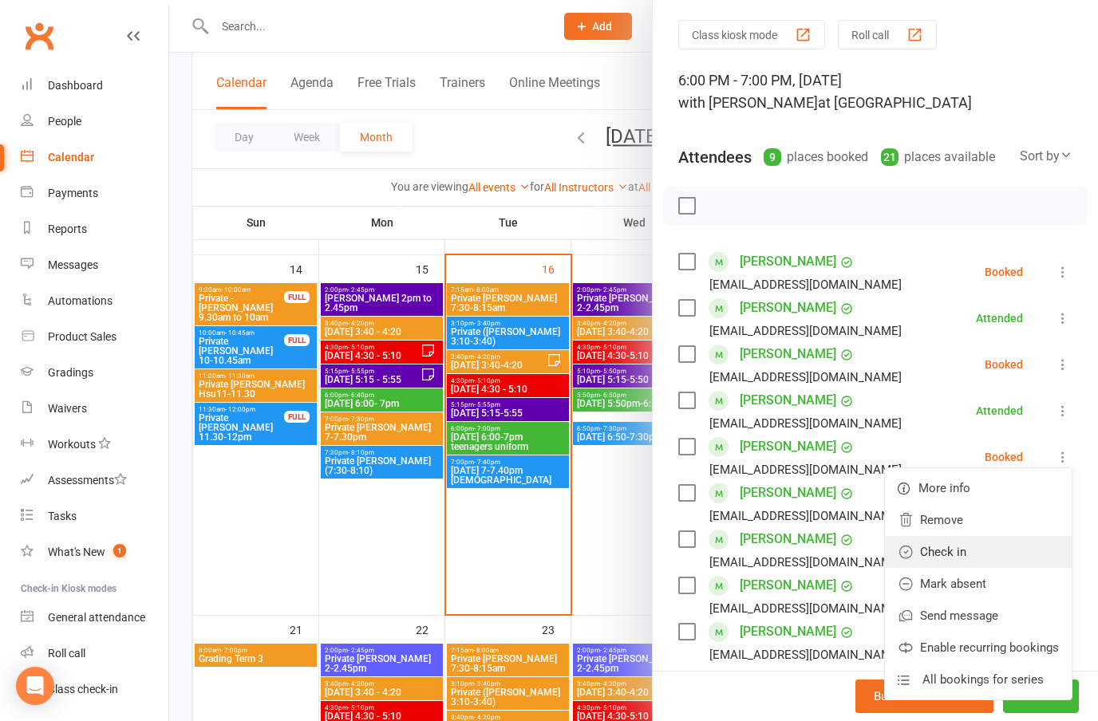
click at [959, 550] on link "Check in" at bounding box center [978, 552] width 187 height 32
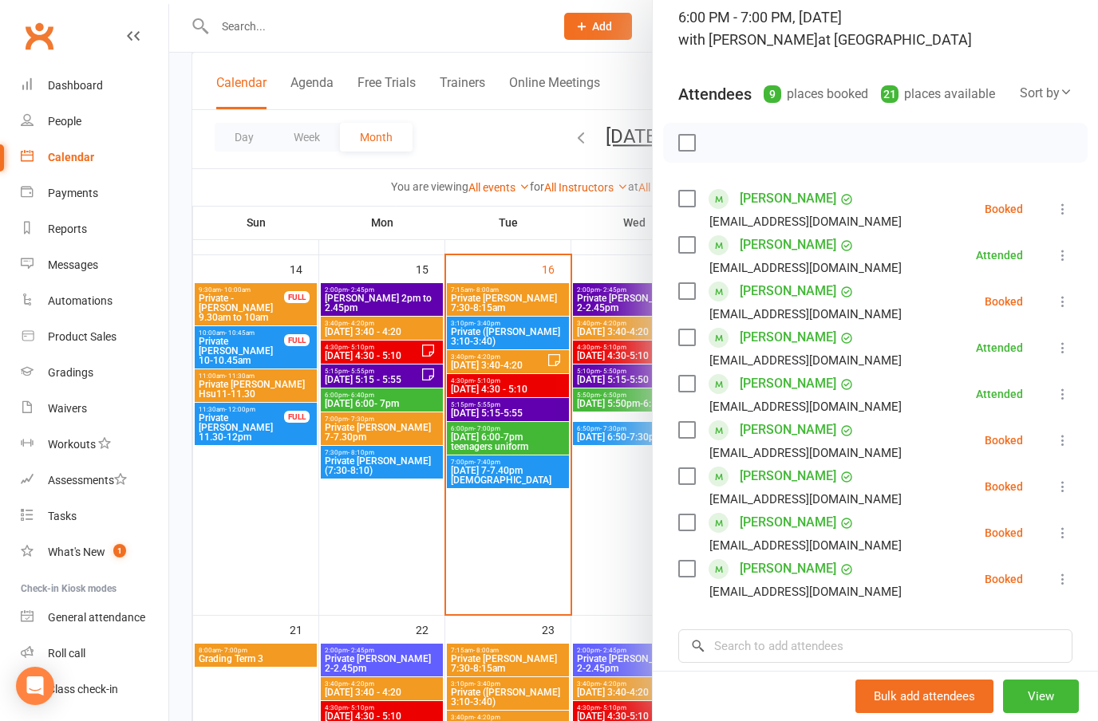
scroll to position [115, 0]
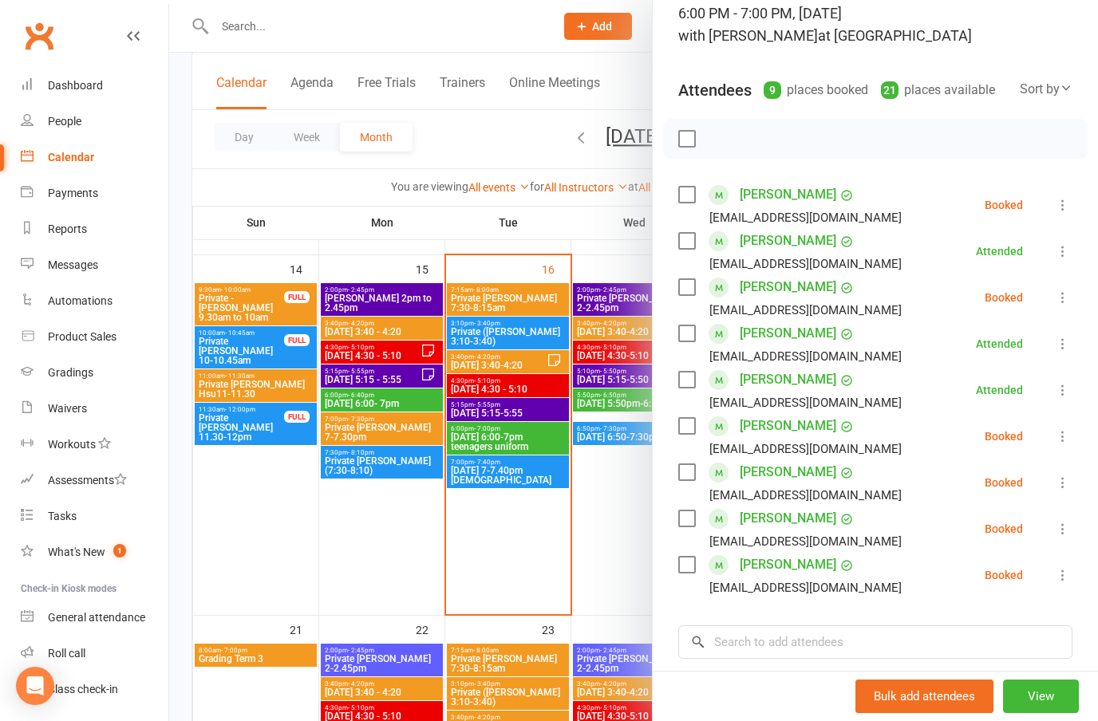
click at [1058, 428] on icon at bounding box center [1062, 436] width 16 height 16
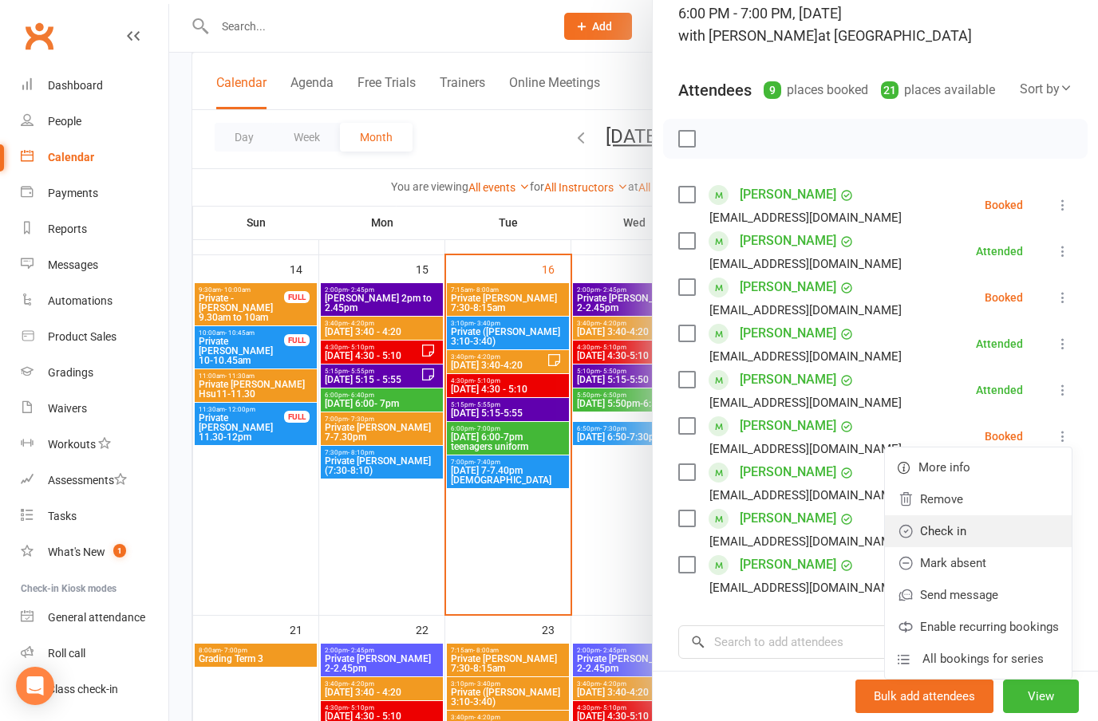
click at [957, 534] on link "Check in" at bounding box center [978, 531] width 187 height 32
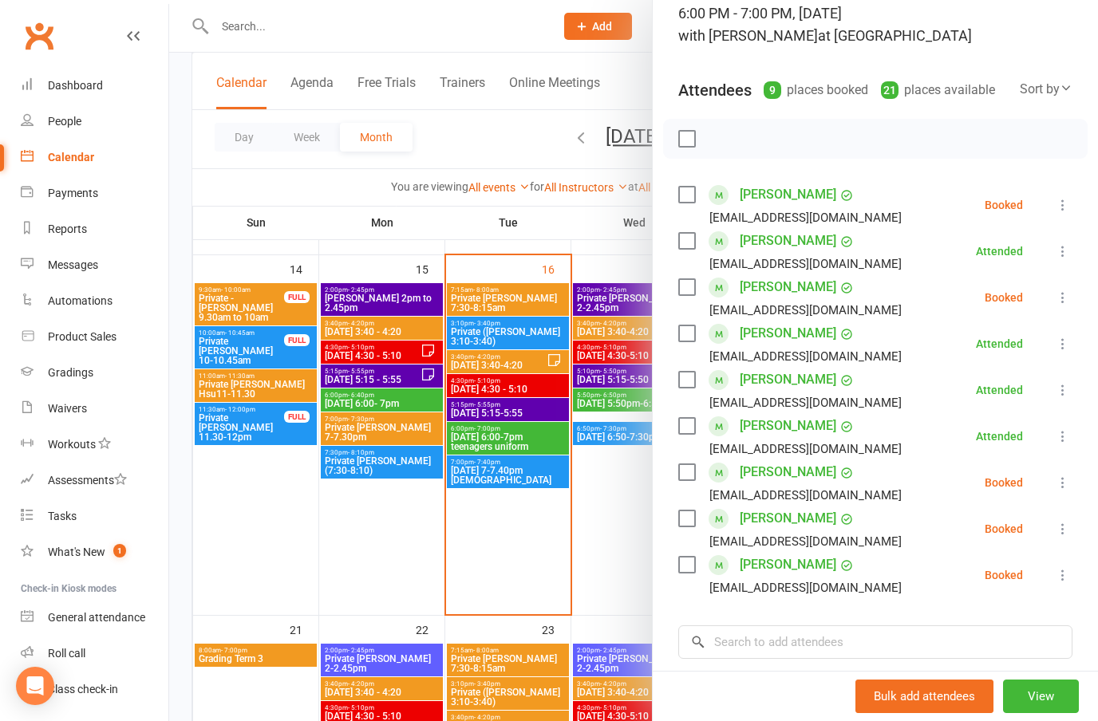
click at [1059, 482] on icon at bounding box center [1062, 483] width 16 height 16
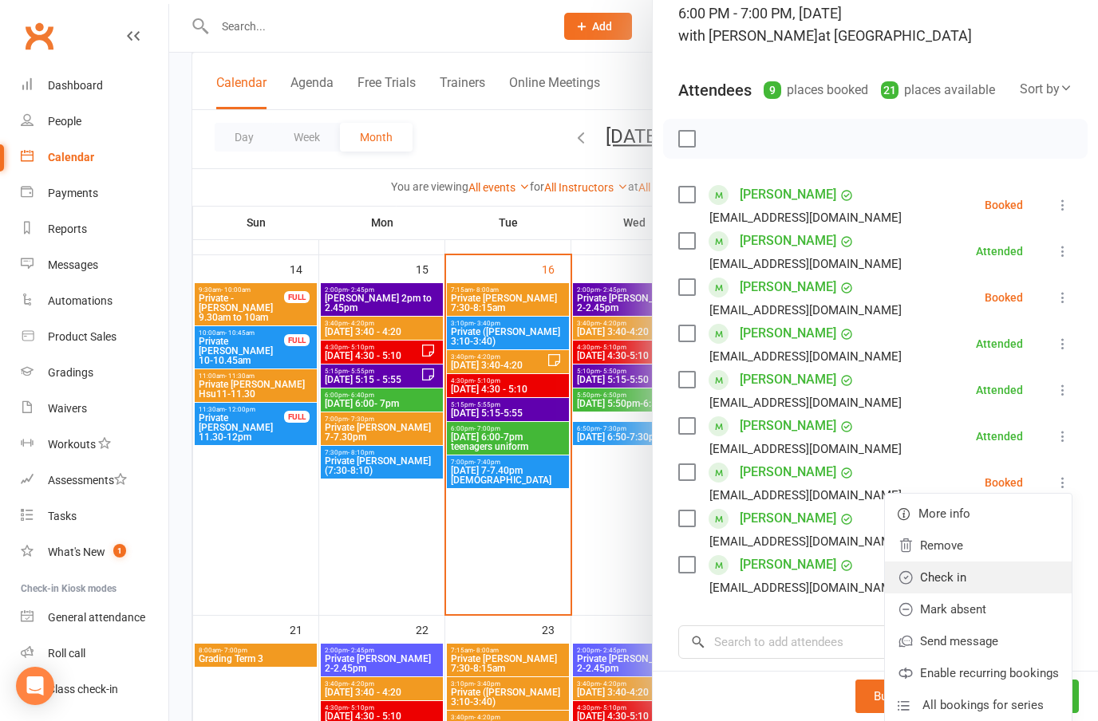
click at [953, 581] on link "Check in" at bounding box center [978, 578] width 187 height 32
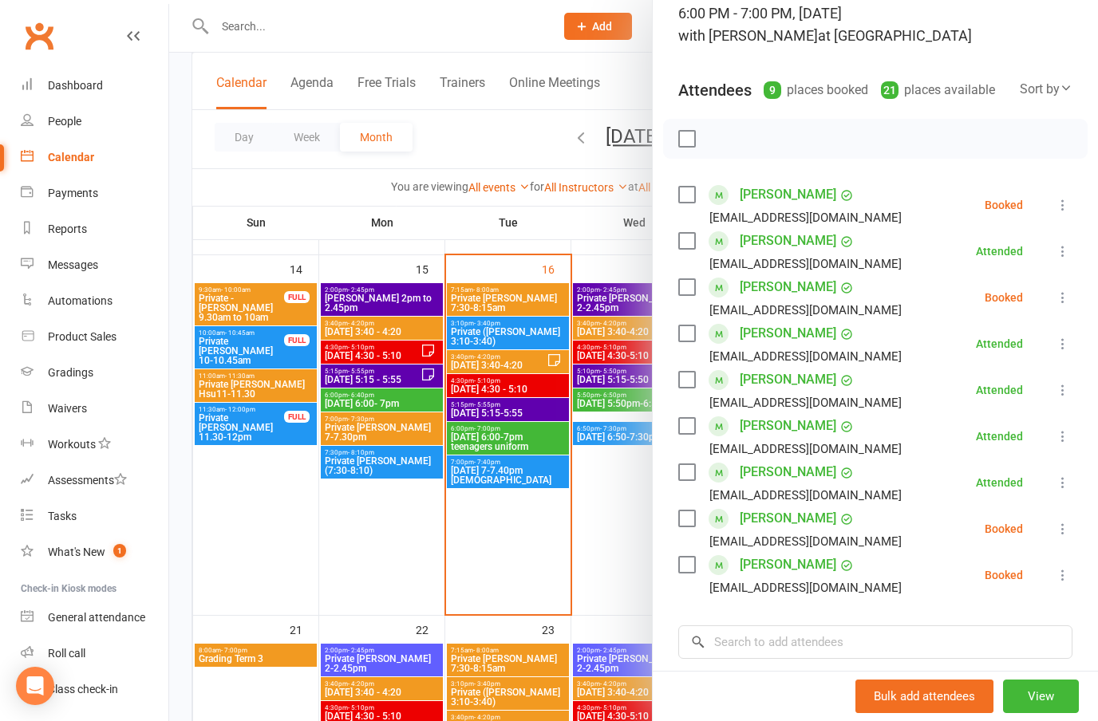
click at [1064, 572] on icon at bounding box center [1062, 575] width 16 height 16
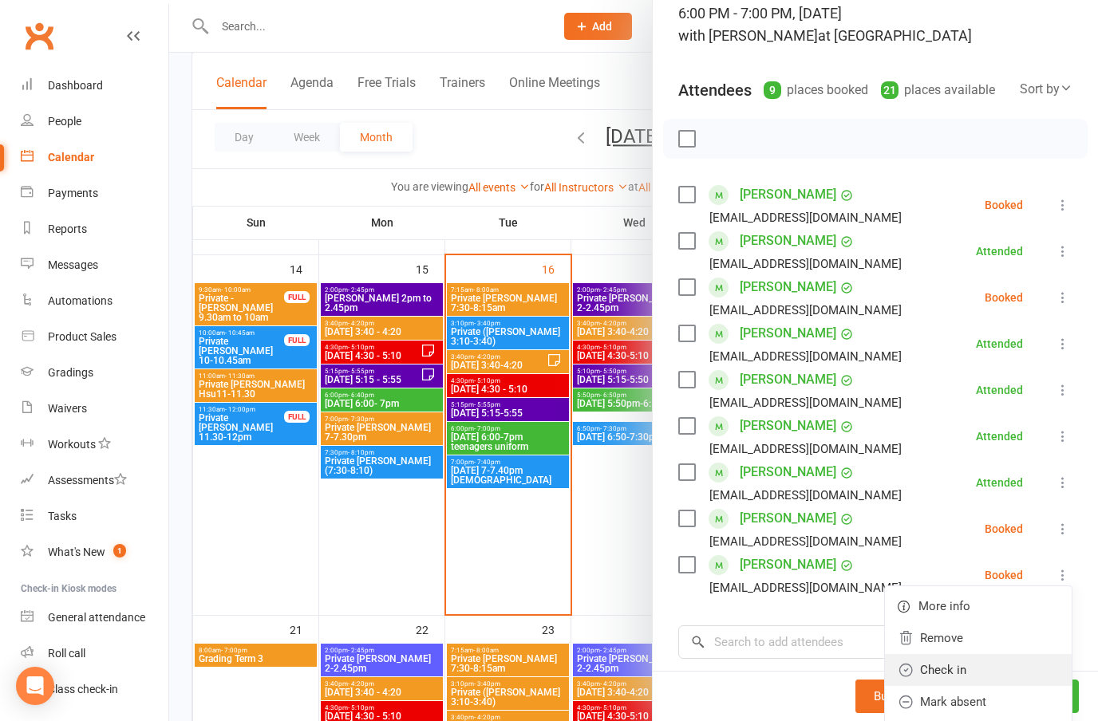
click at [952, 672] on link "Check in" at bounding box center [978, 670] width 187 height 32
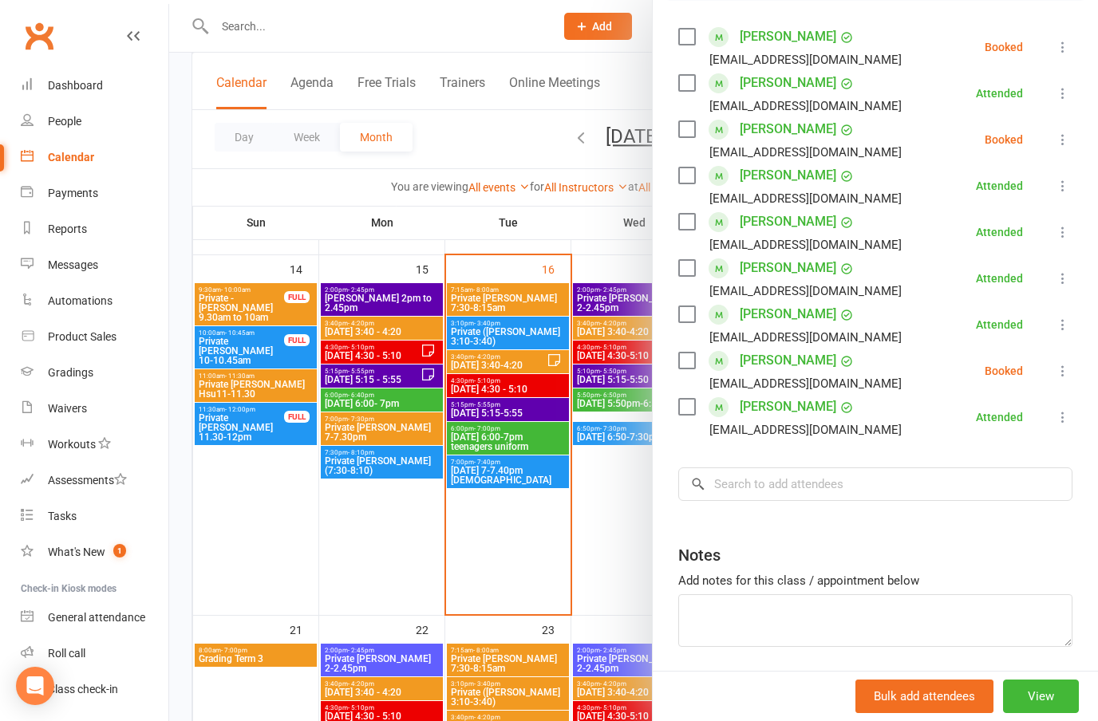
scroll to position [272, 0]
click at [937, 472] on input "search" at bounding box center [875, 485] width 394 height 34
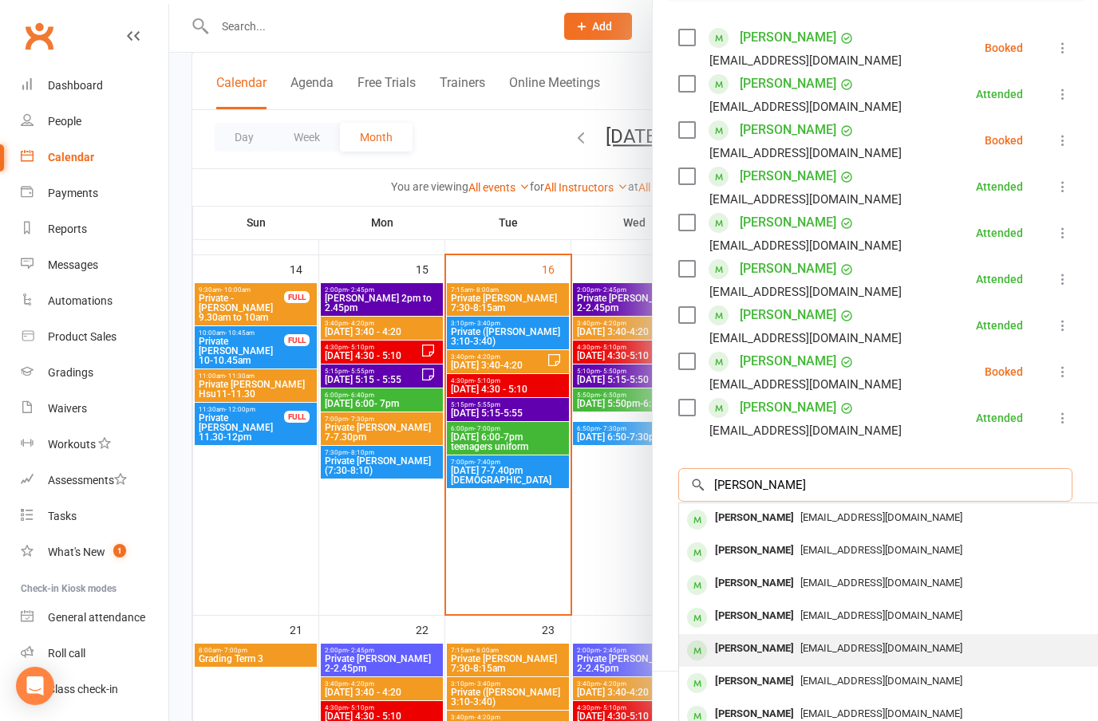
type input "[PERSON_NAME]"
click at [912, 658] on div "[EMAIL_ADDRESS][DOMAIN_NAME]" at bounding box center [917, 648] width 464 height 23
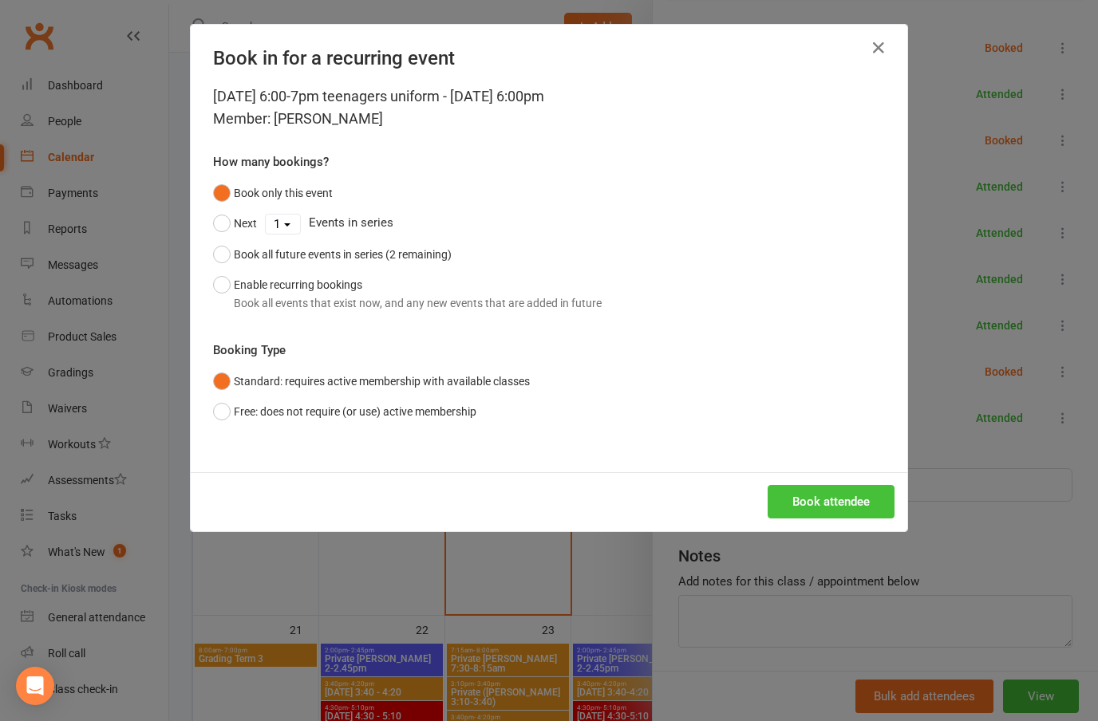
click at [858, 505] on button "Book attendee" at bounding box center [830, 502] width 127 height 34
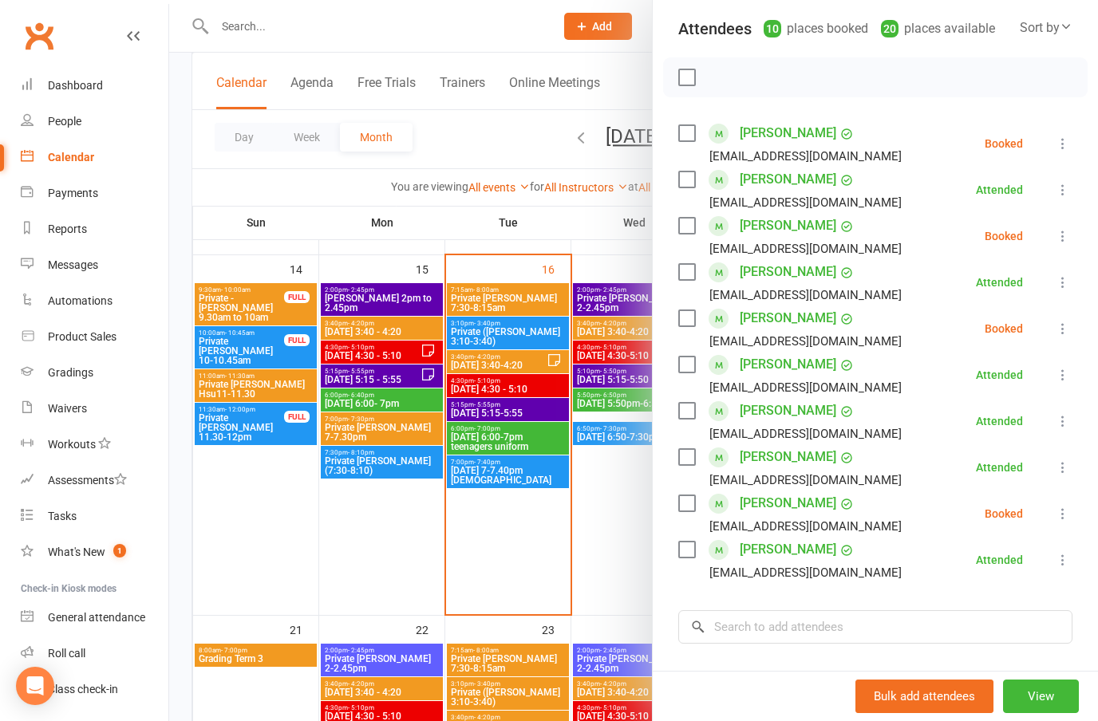
scroll to position [177, 0]
click at [1067, 325] on icon at bounding box center [1062, 328] width 16 height 16
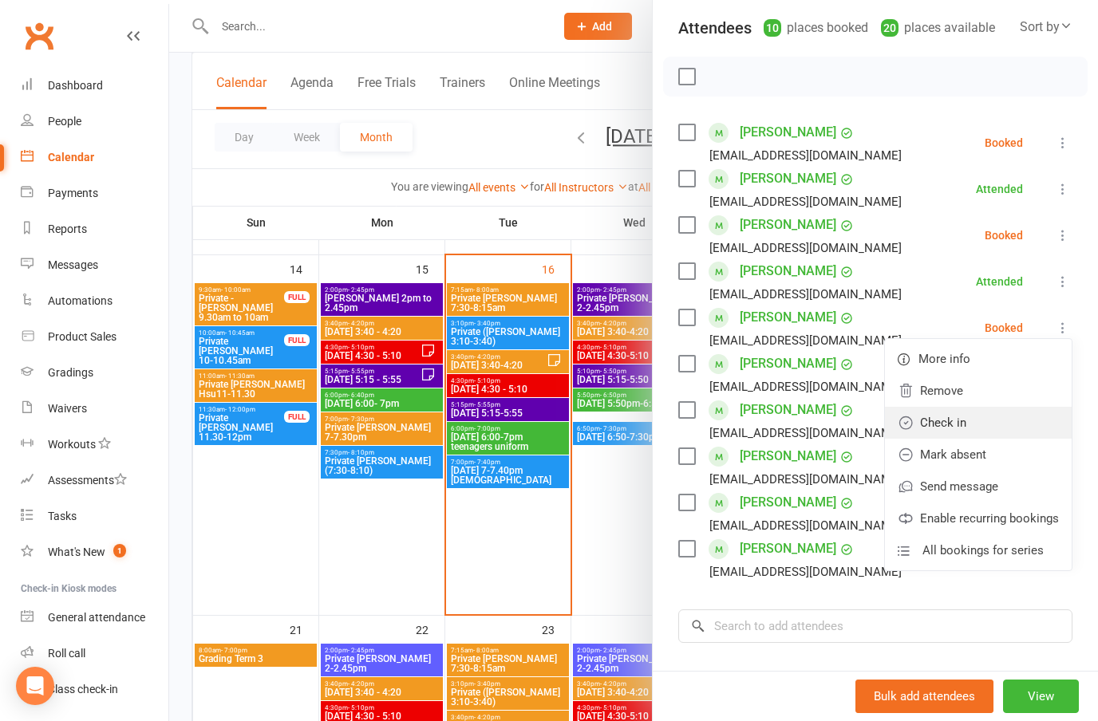
click at [959, 423] on link "Check in" at bounding box center [978, 423] width 187 height 32
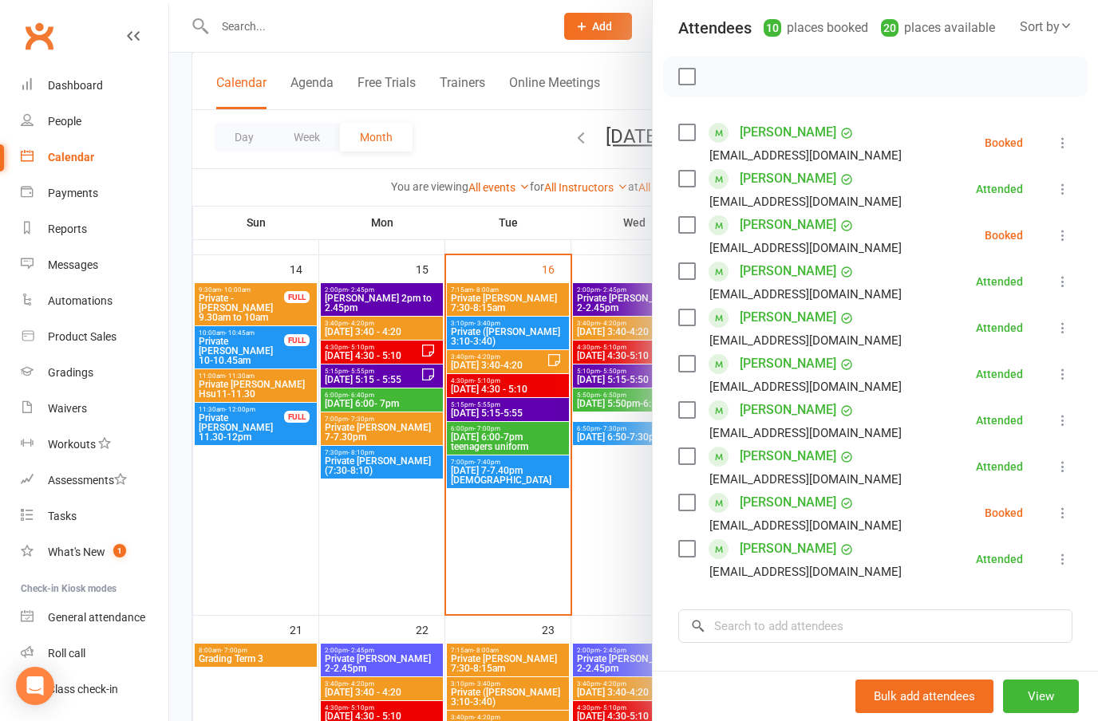
click at [1068, 233] on icon at bounding box center [1062, 235] width 16 height 16
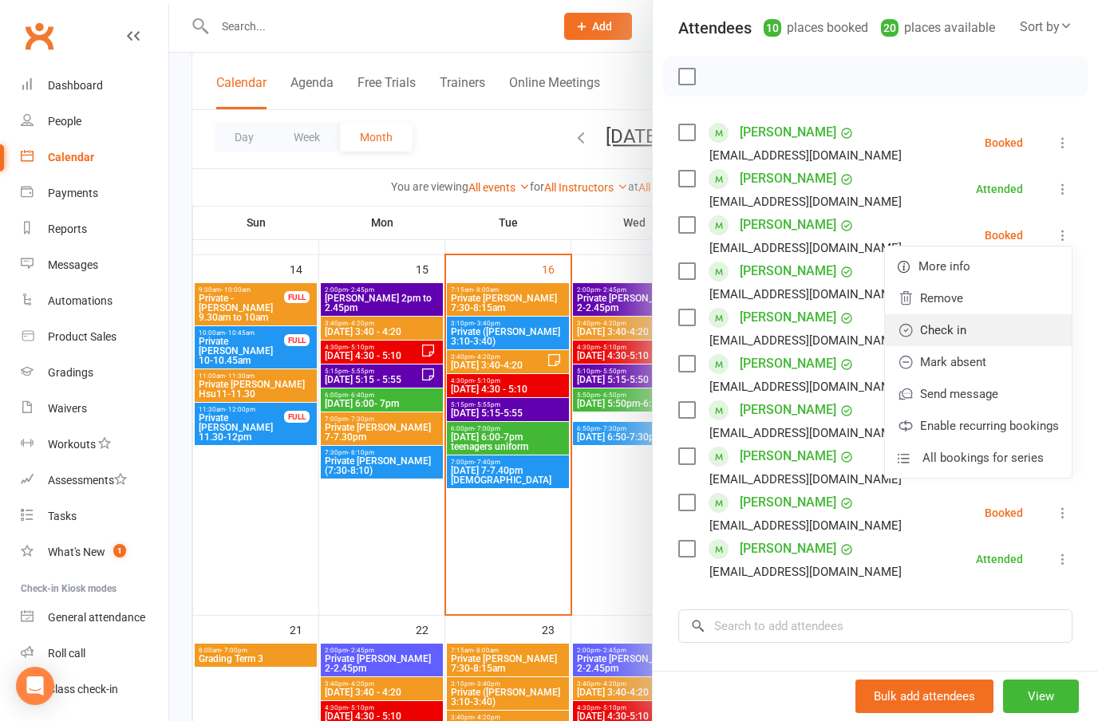
click at [949, 324] on link "Check in" at bounding box center [978, 330] width 187 height 32
